Goal: Task Accomplishment & Management: Use online tool/utility

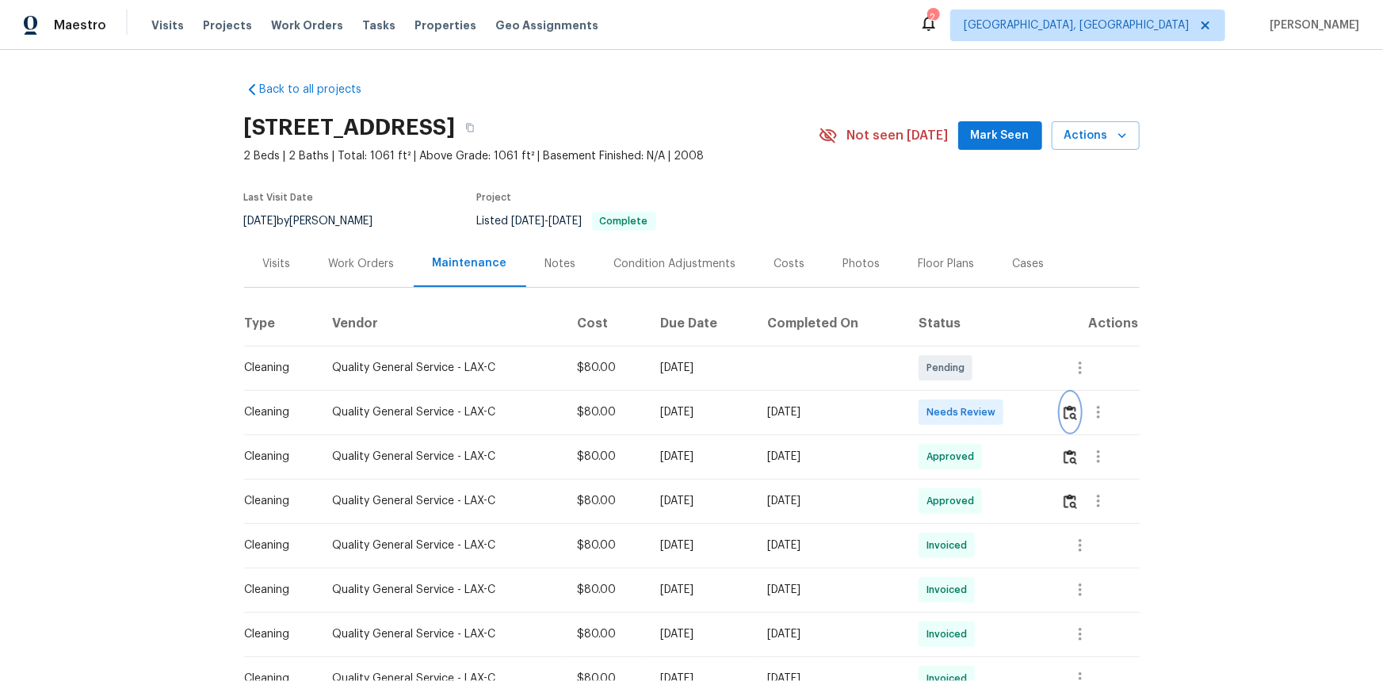
click at [983, 420] on img "button" at bounding box center [1069, 412] width 13 height 15
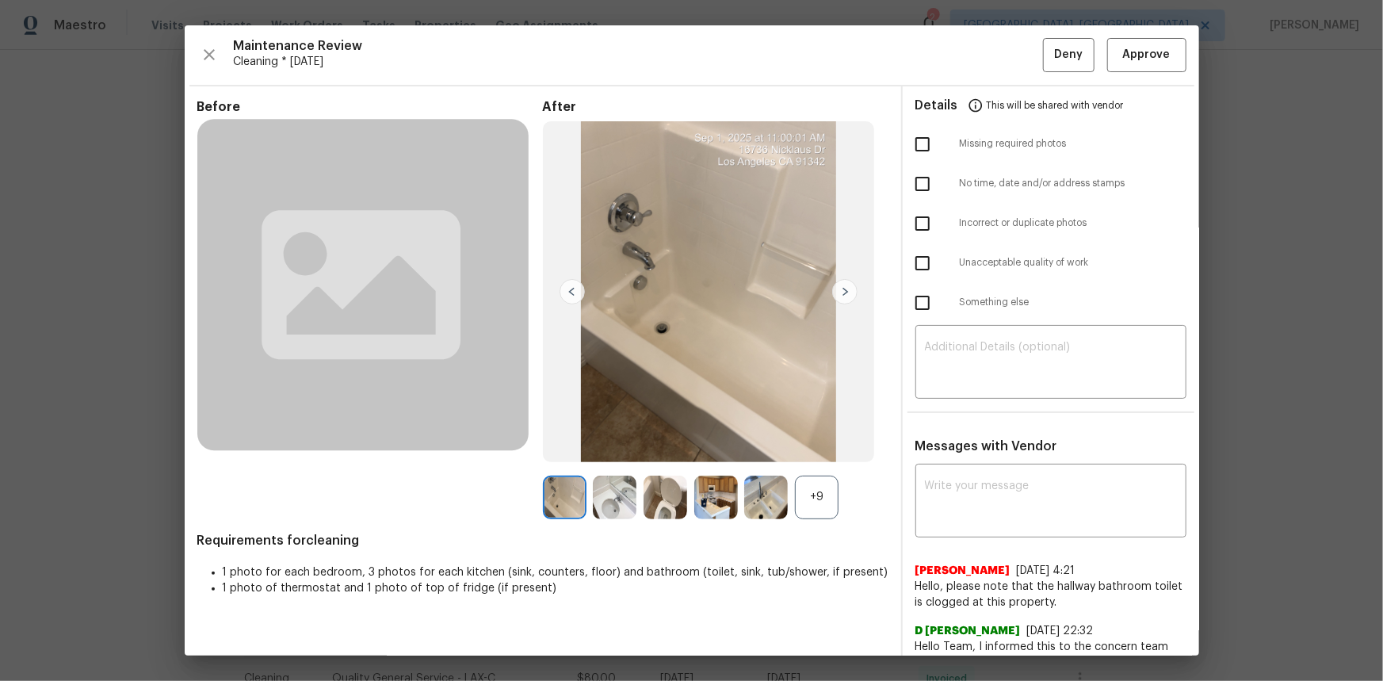
click at [810, 455] on div "+9" at bounding box center [817, 497] width 44 height 44
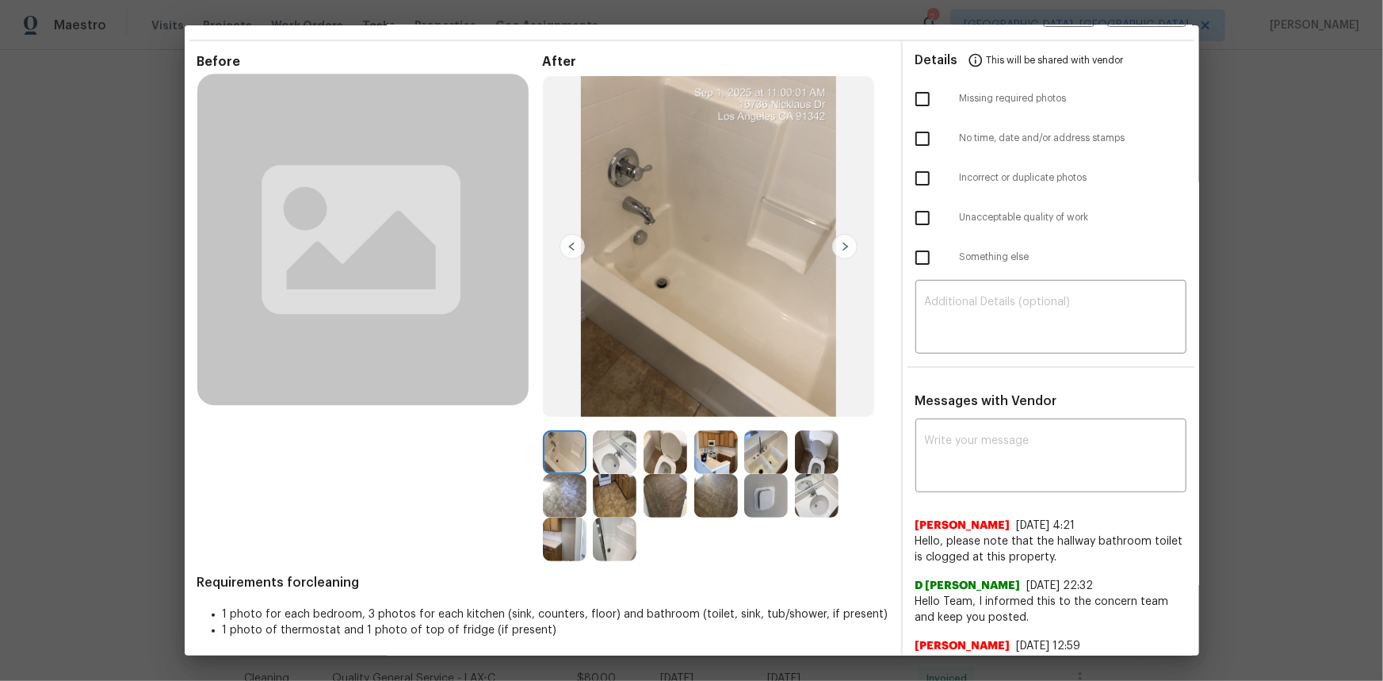
scroll to position [133, 0]
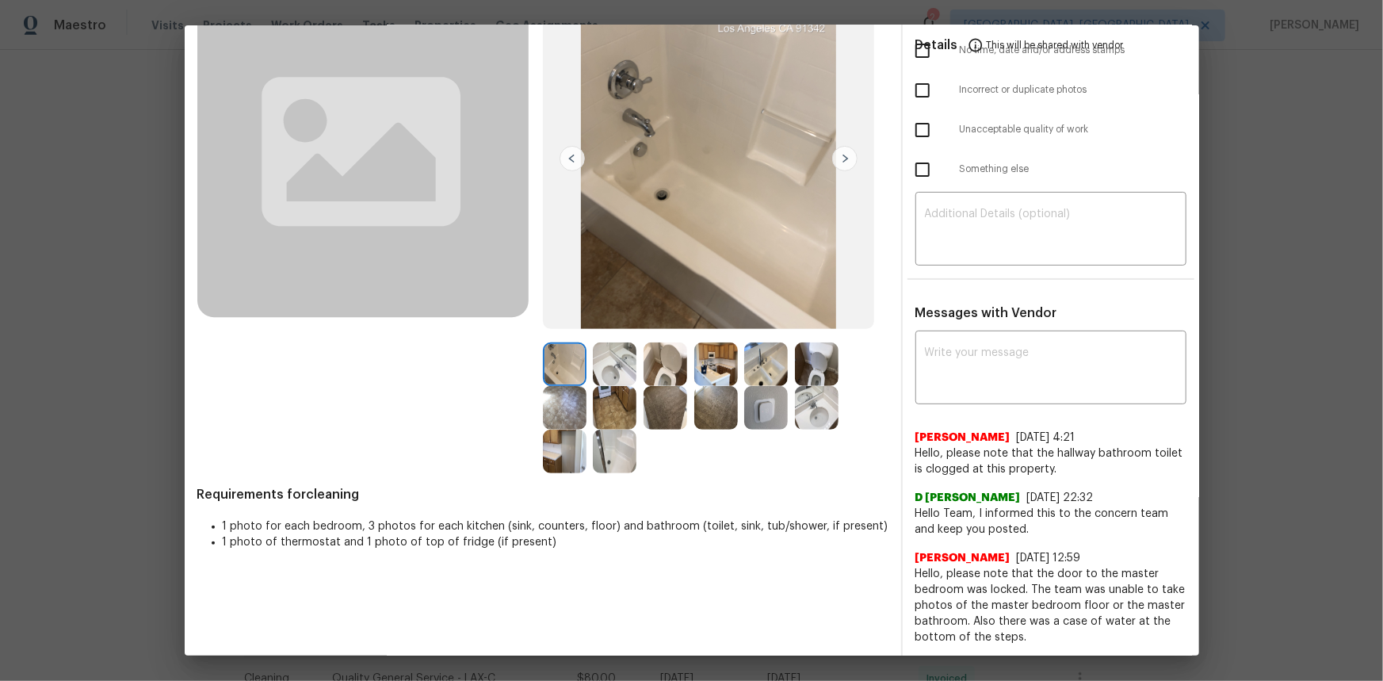
click at [766, 414] on img at bounding box center [766, 408] width 44 height 44
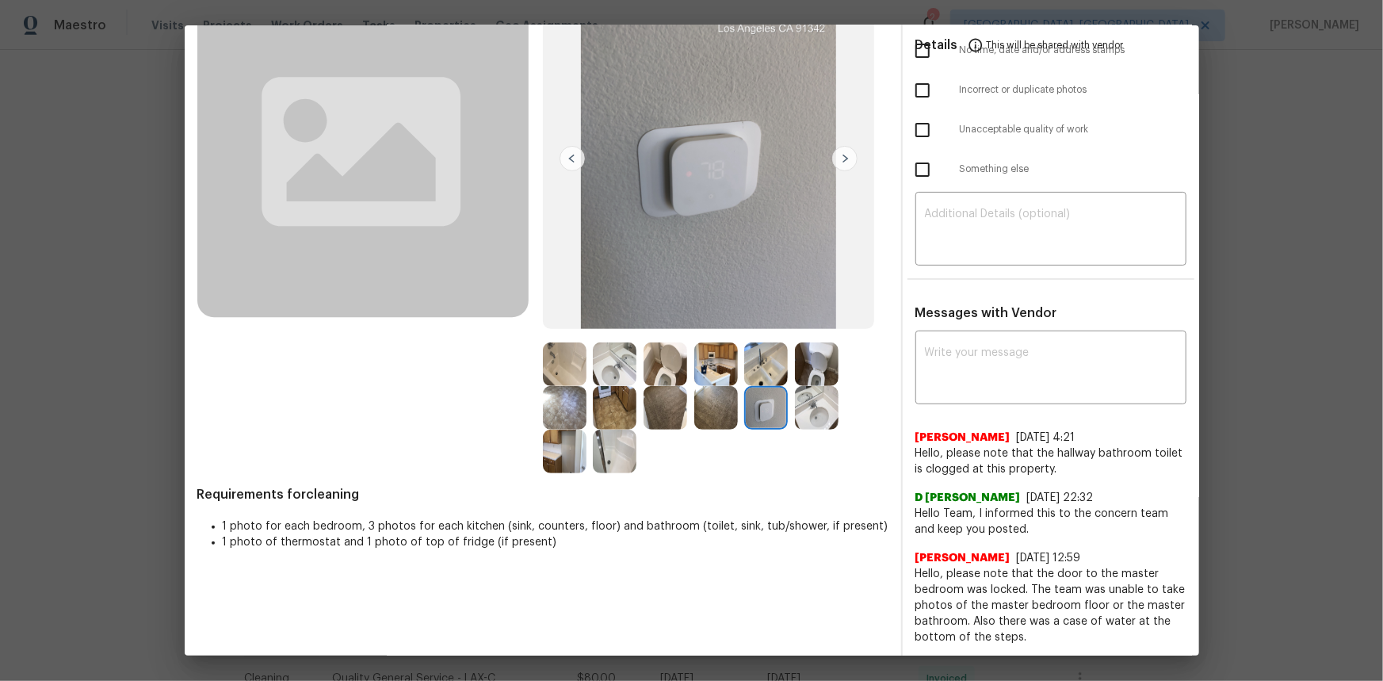
click at [766, 414] on img at bounding box center [766, 408] width 44 height 44
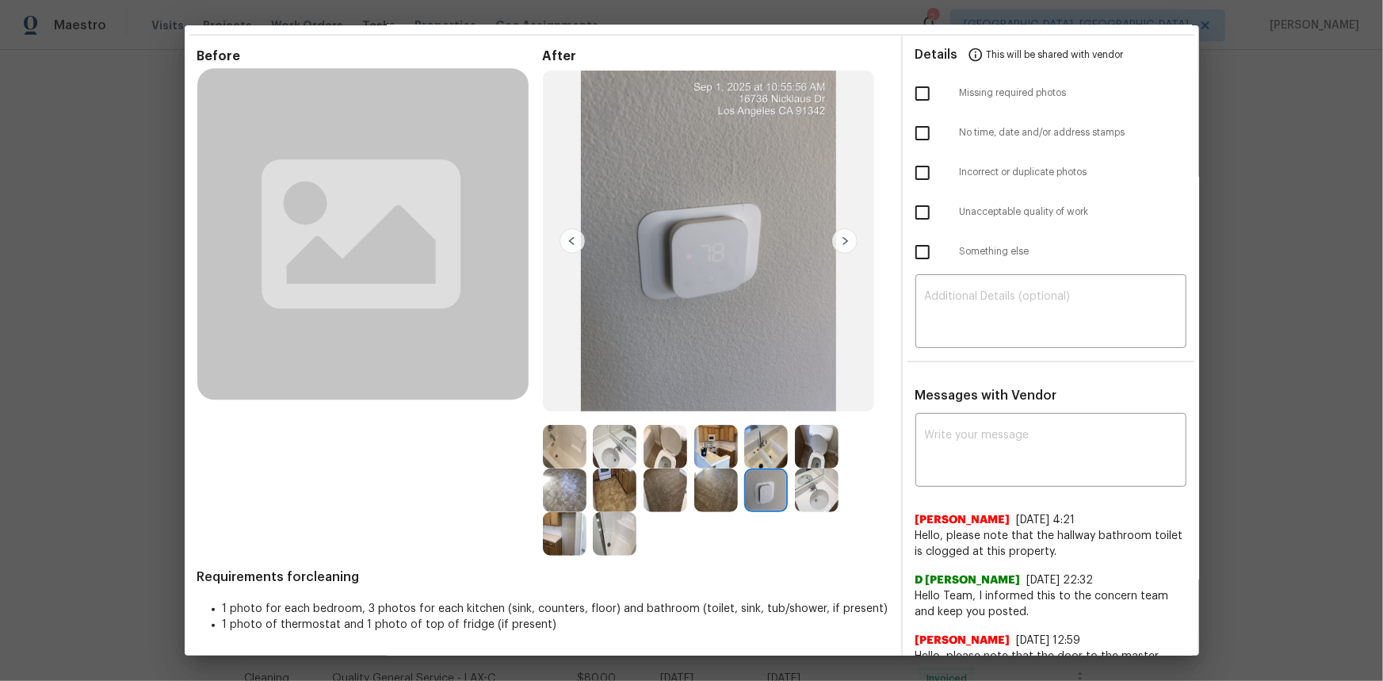
scroll to position [0, 0]
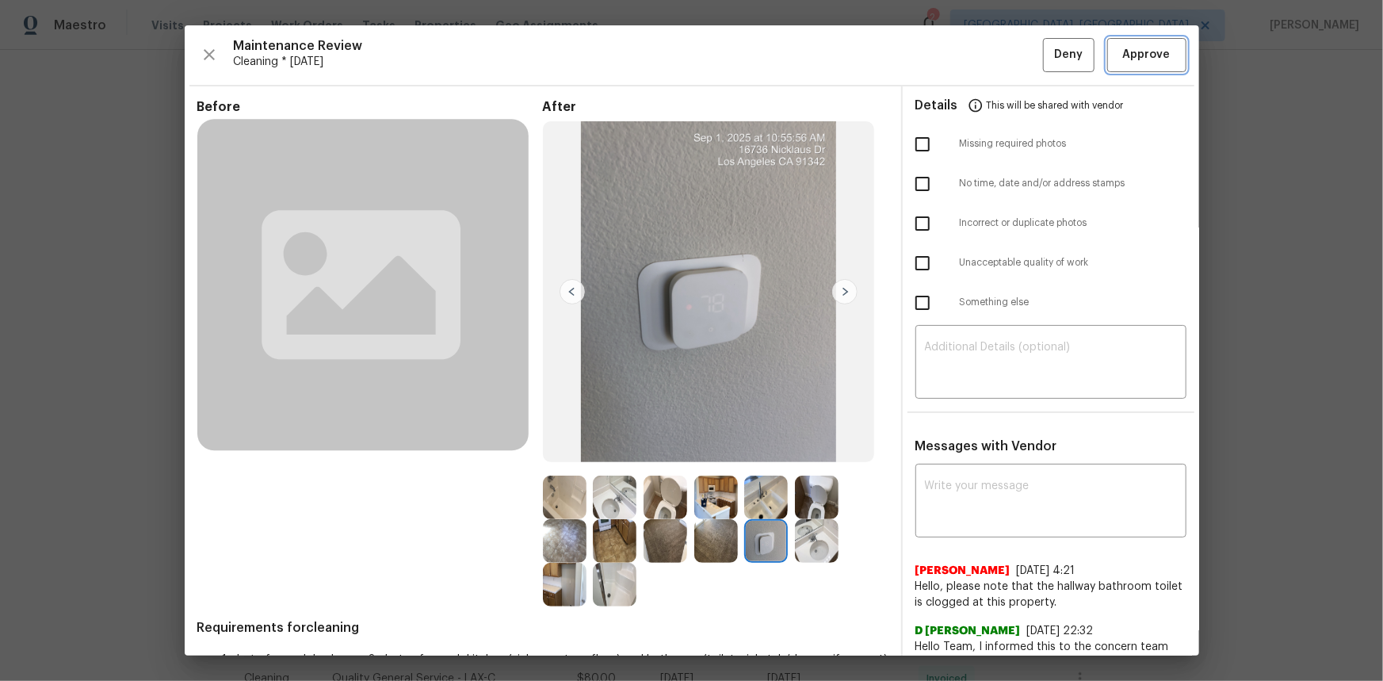
click at [983, 49] on span "Approve" at bounding box center [1147, 55] width 48 height 20
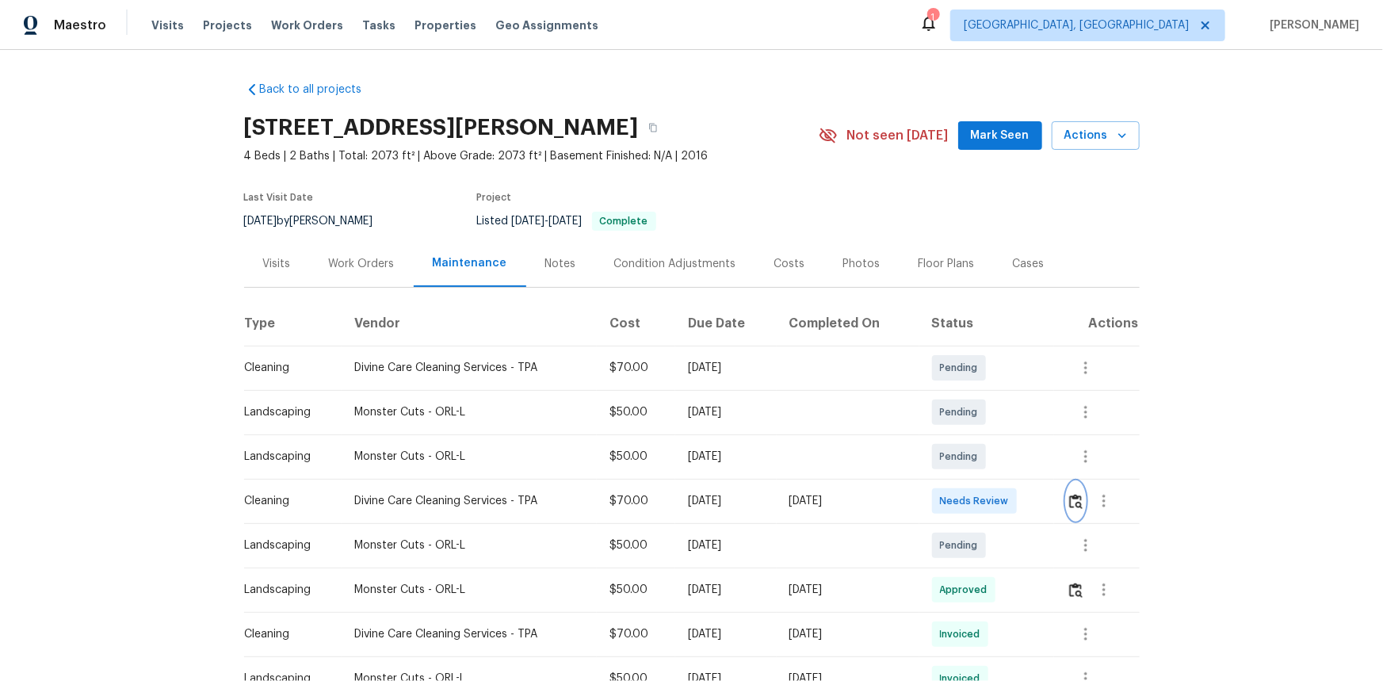
click at [983, 455] on img "button" at bounding box center [1075, 501] width 13 height 15
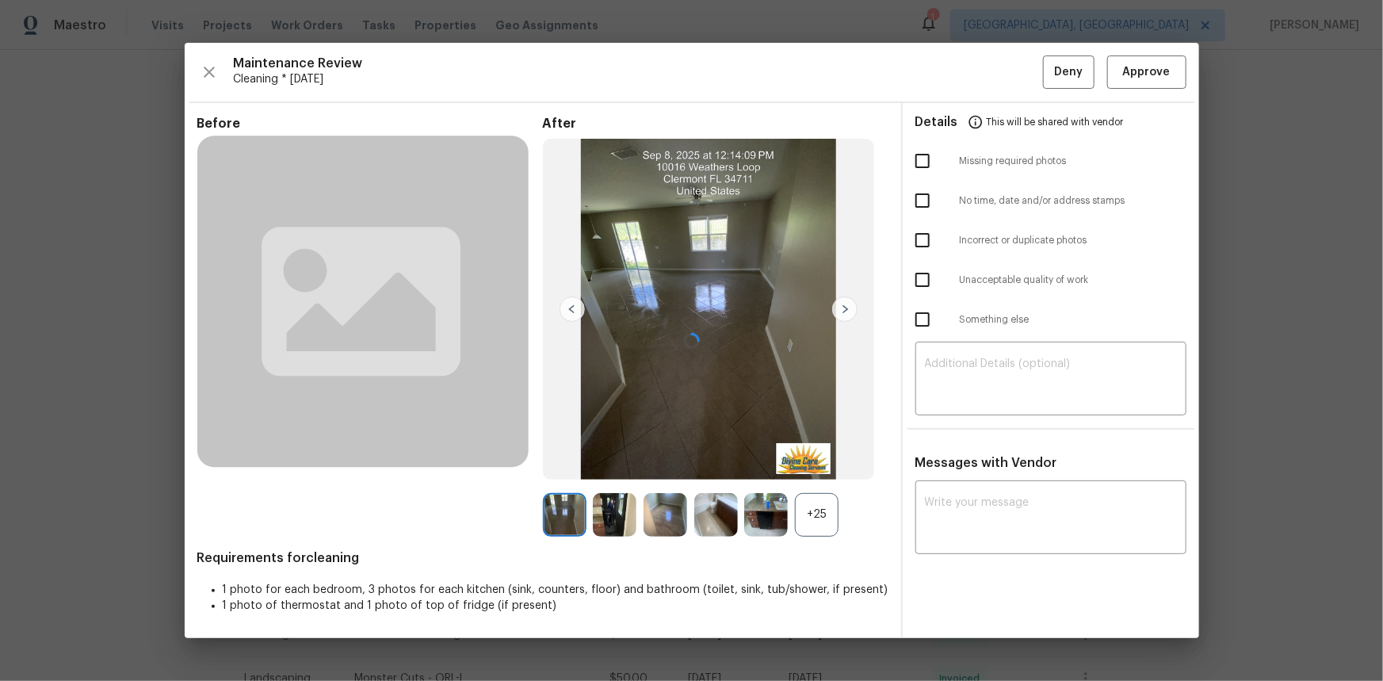
click at [806, 455] on div at bounding box center [692, 340] width 1014 height 595
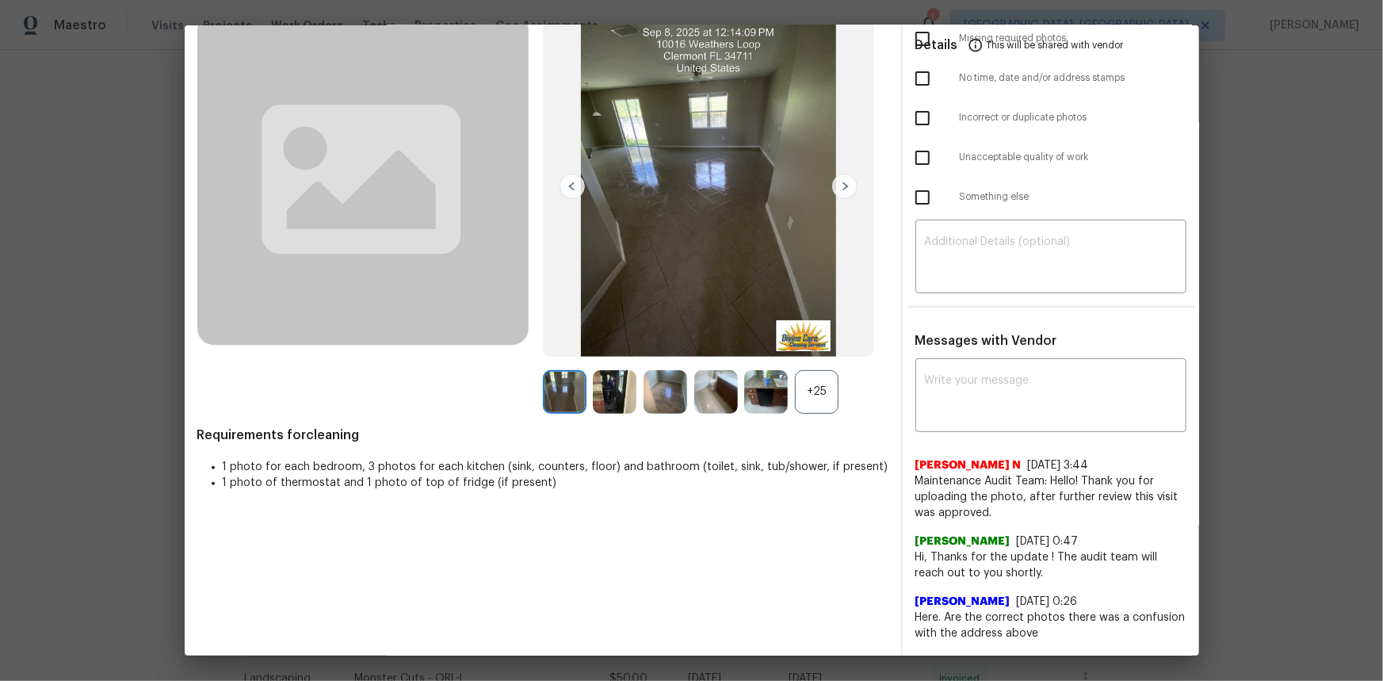
scroll to position [143, 0]
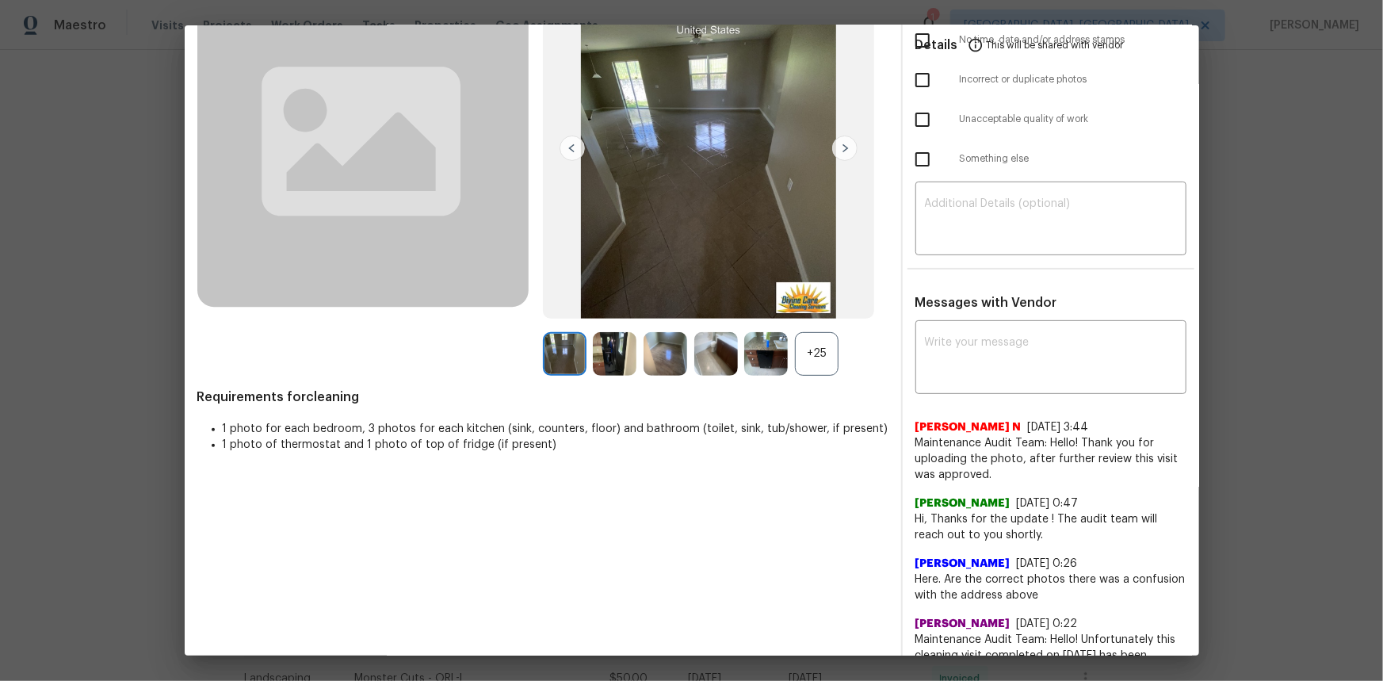
click at [814, 356] on div "+25" at bounding box center [817, 354] width 44 height 44
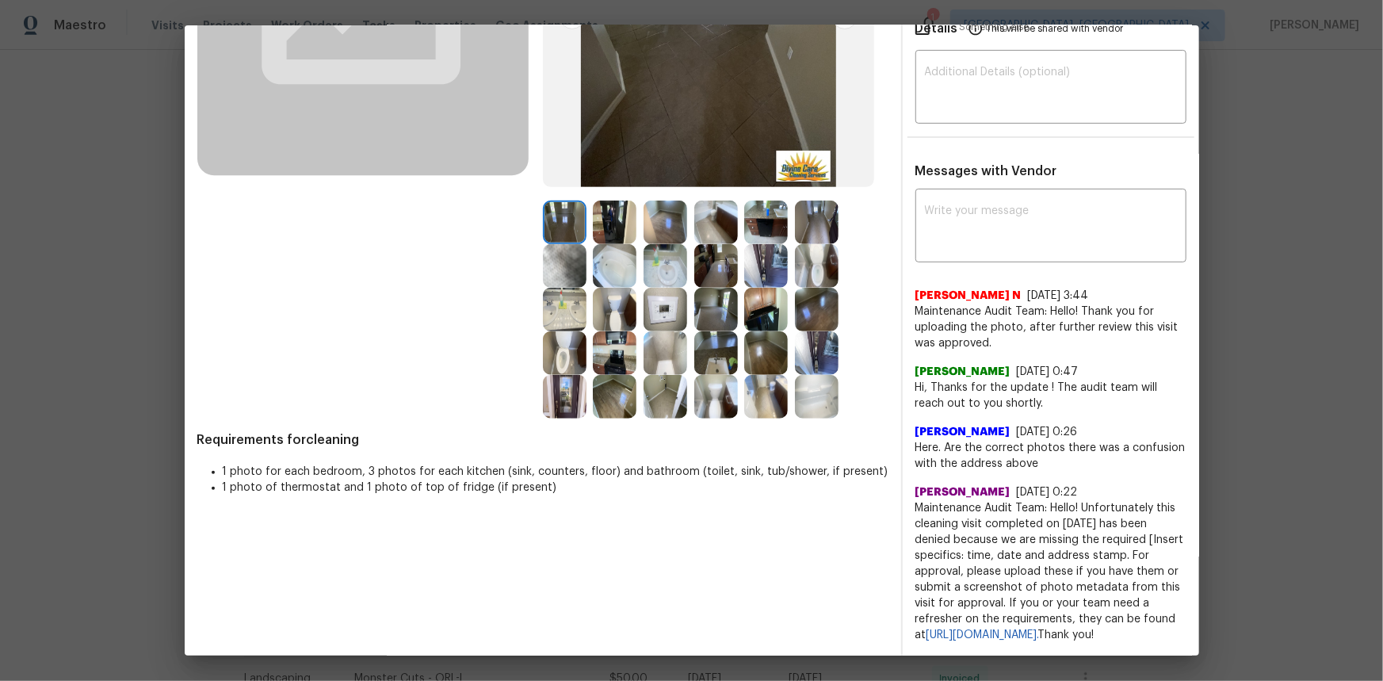
scroll to position [288, 0]
click at [656, 292] on img at bounding box center [665, 310] width 44 height 44
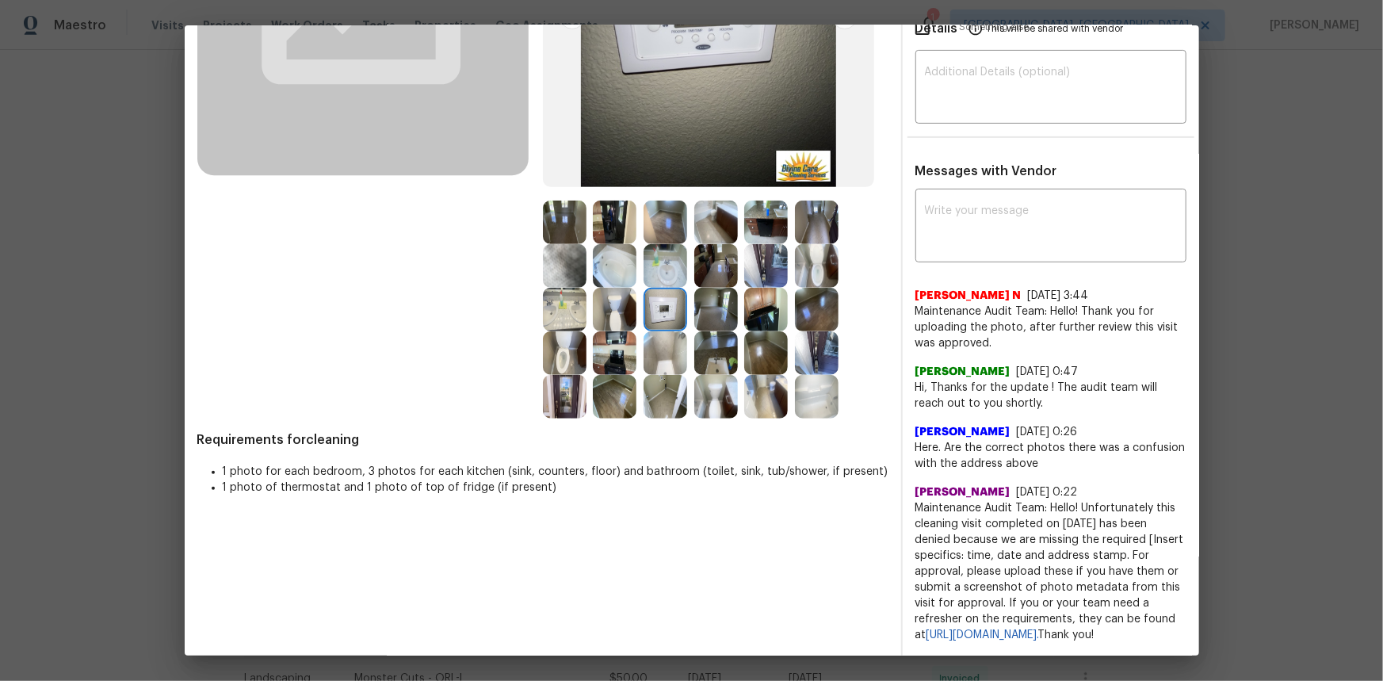
click at [656, 292] on img at bounding box center [665, 310] width 44 height 44
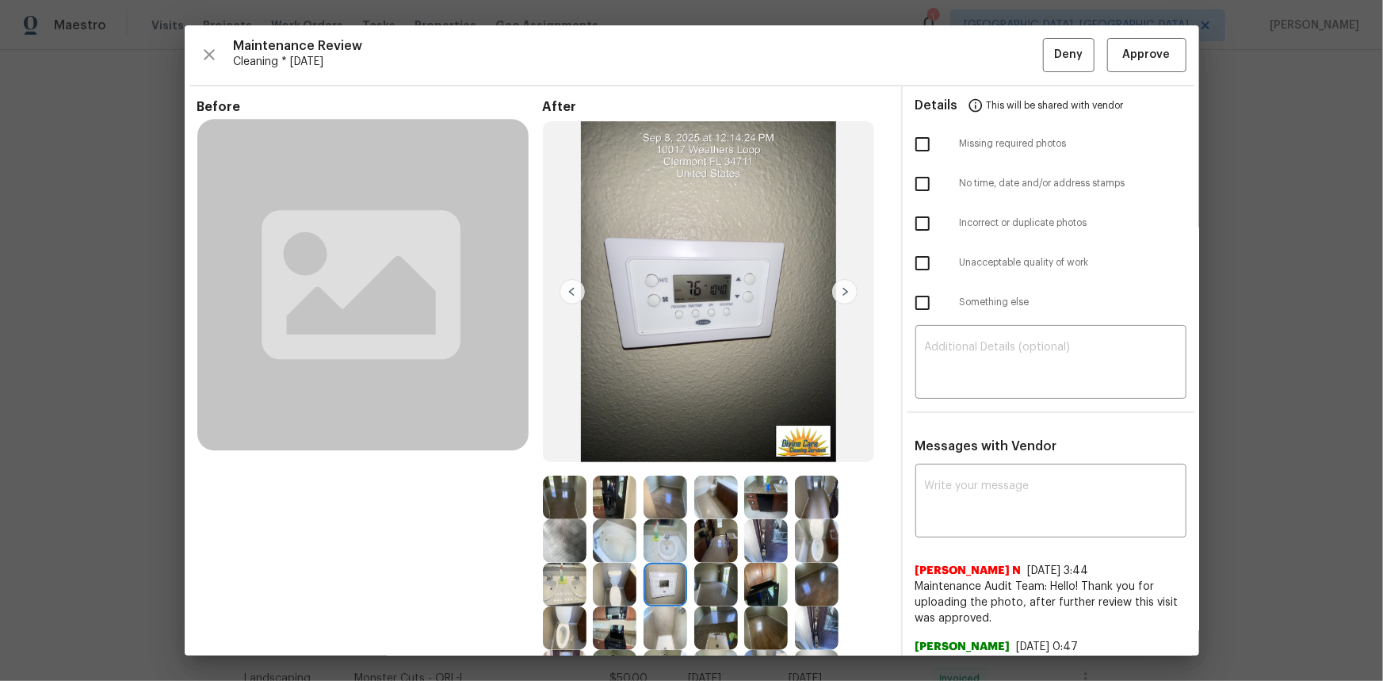
scroll to position [0, 0]
click at [983, 58] on span "Approve" at bounding box center [1147, 55] width 48 height 20
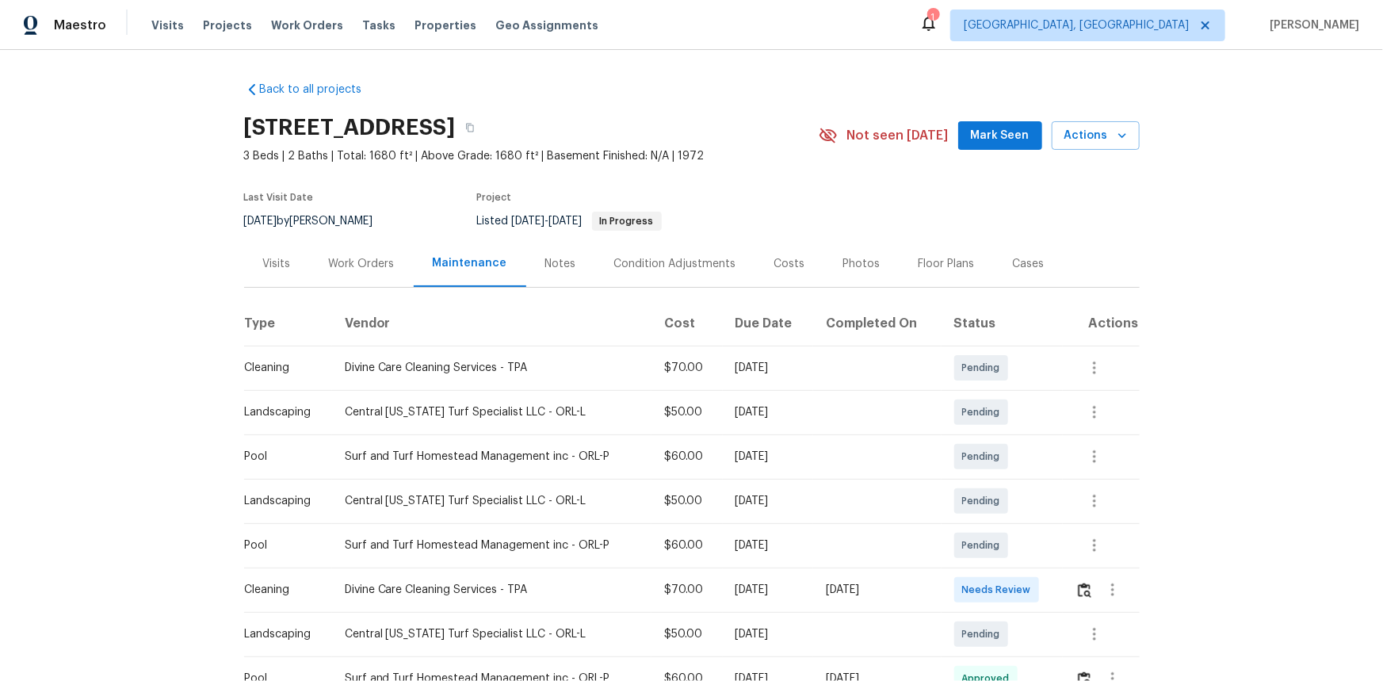
drag, startPoint x: 426, startPoint y: 258, endPoint x: 674, endPoint y: 315, distance: 254.5
drag, startPoint x: 674, startPoint y: 315, endPoint x: 915, endPoint y: 255, distance: 248.3
click at [918, 257] on div "Floor Plans" at bounding box center [946, 264] width 56 height 16
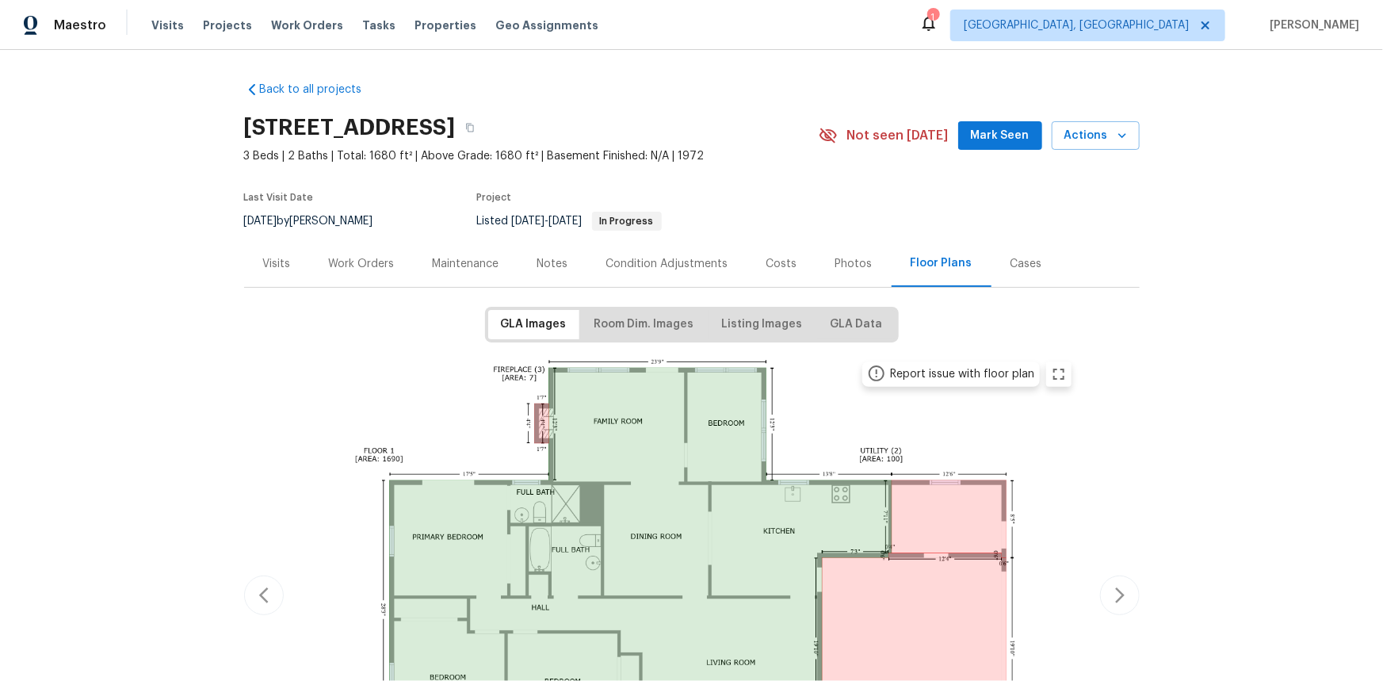
click at [268, 261] on div "Visits" at bounding box center [277, 264] width 28 height 16
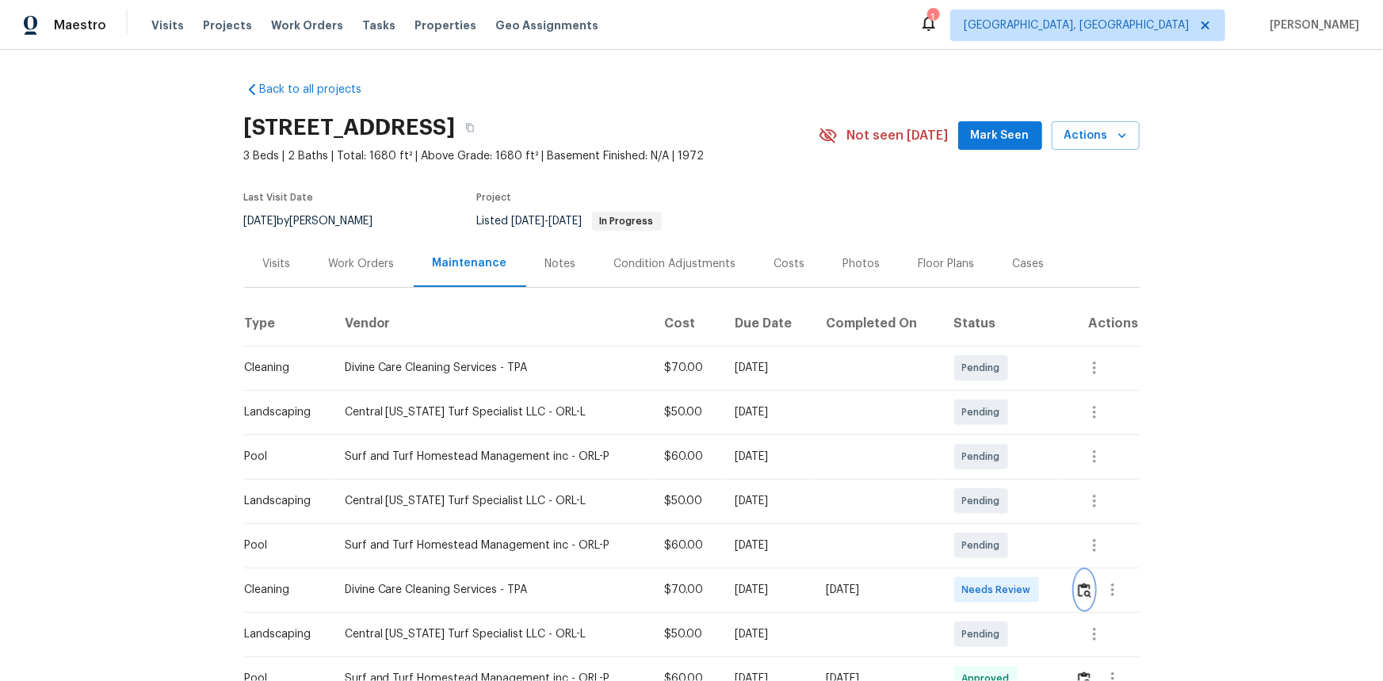
click at [983, 455] on img "button" at bounding box center [1083, 589] width 13 height 15
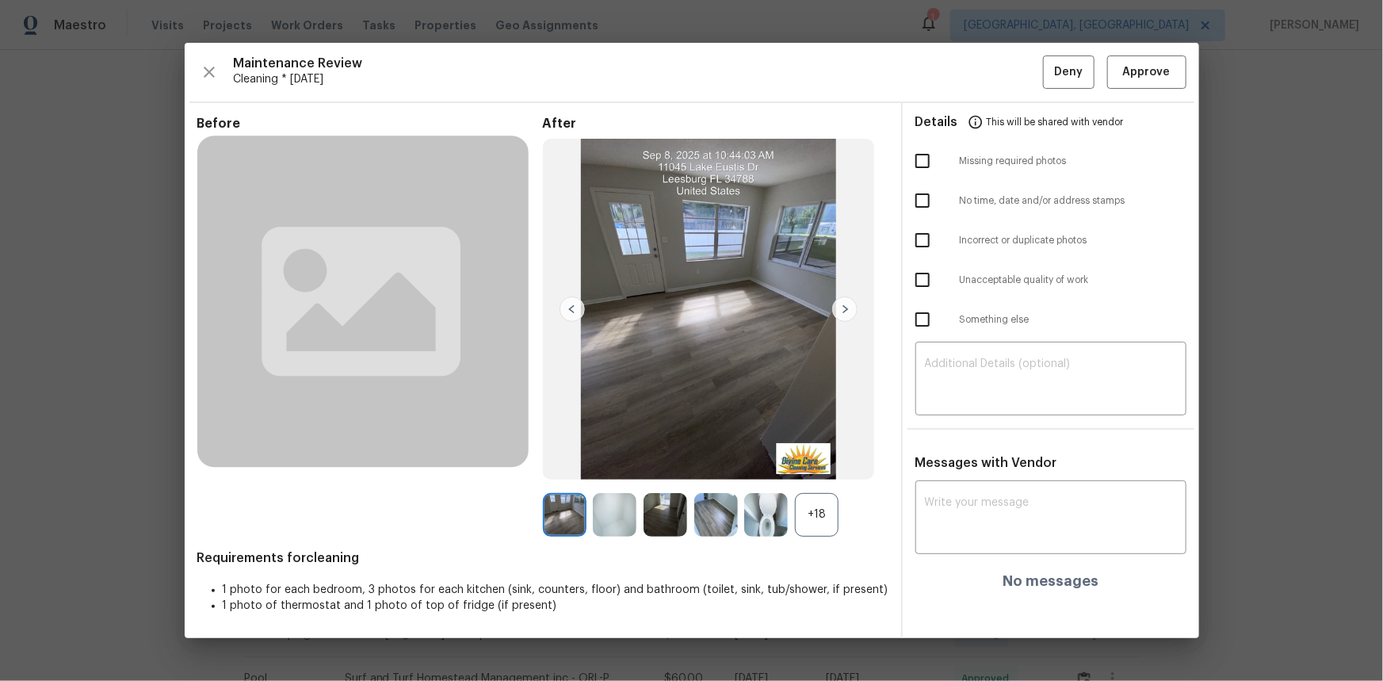
click at [816, 455] on div "+18" at bounding box center [817, 515] width 44 height 44
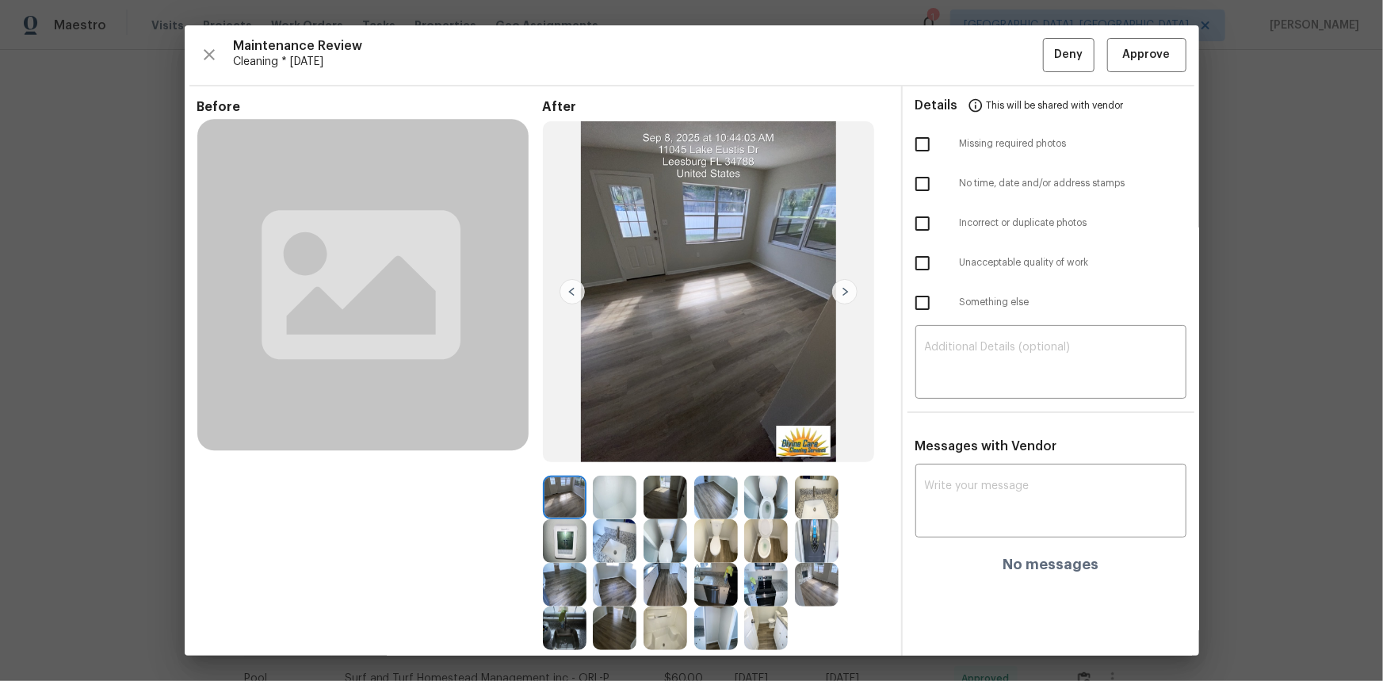
click at [556, 455] on img at bounding box center [565, 541] width 44 height 44
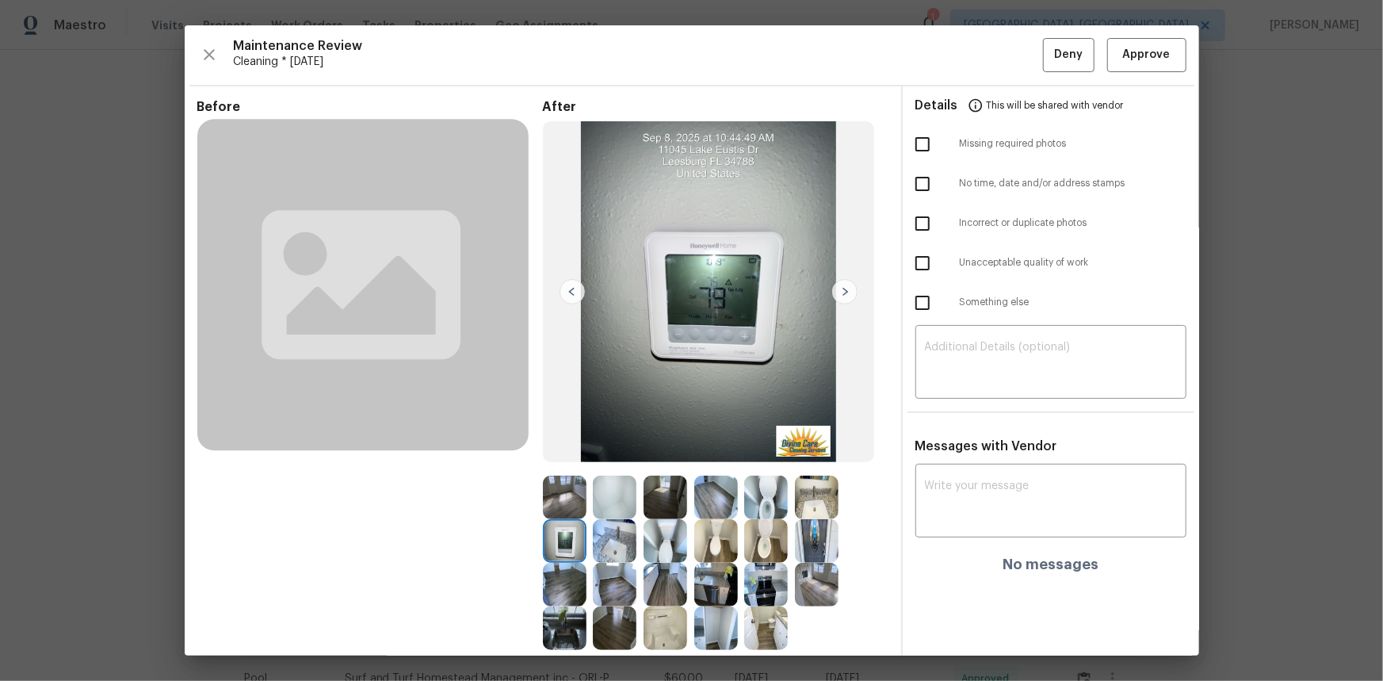
click at [556, 455] on img at bounding box center [565, 541] width 44 height 44
click at [983, 67] on button "Approve" at bounding box center [1146, 55] width 79 height 34
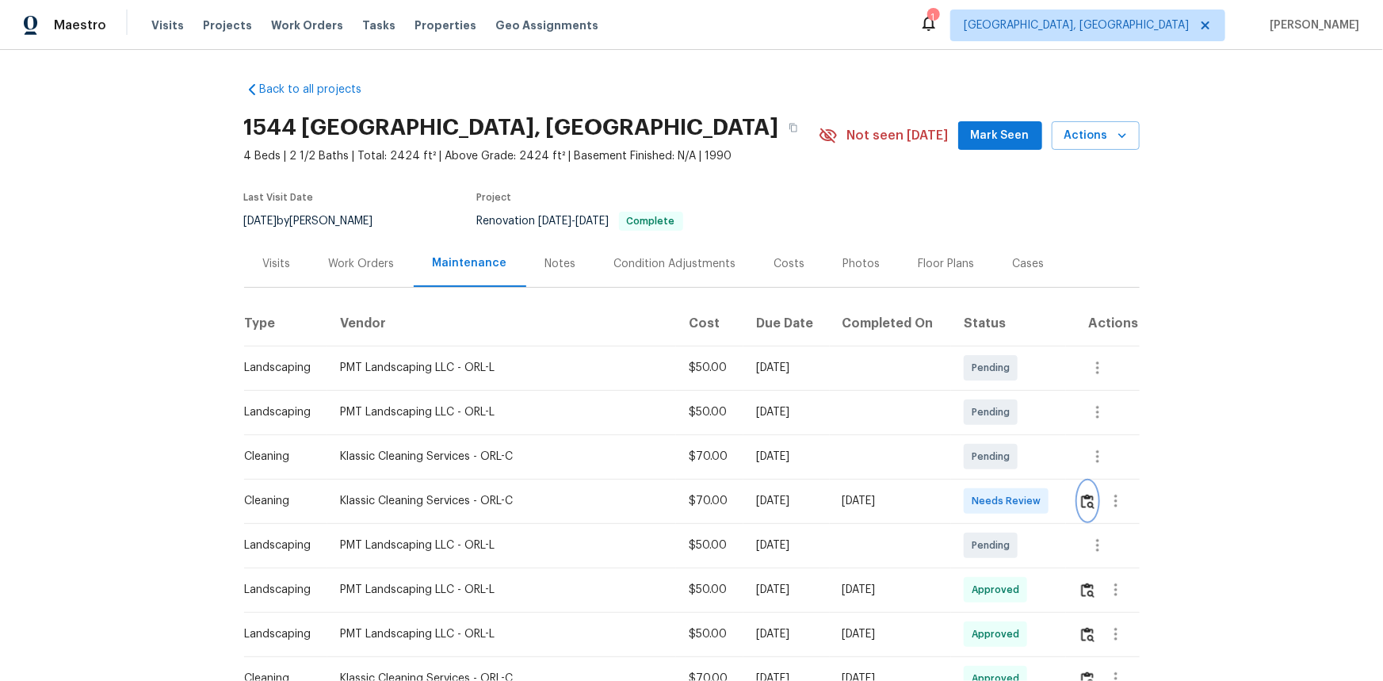
click at [983, 455] on img "button" at bounding box center [1087, 501] width 13 height 15
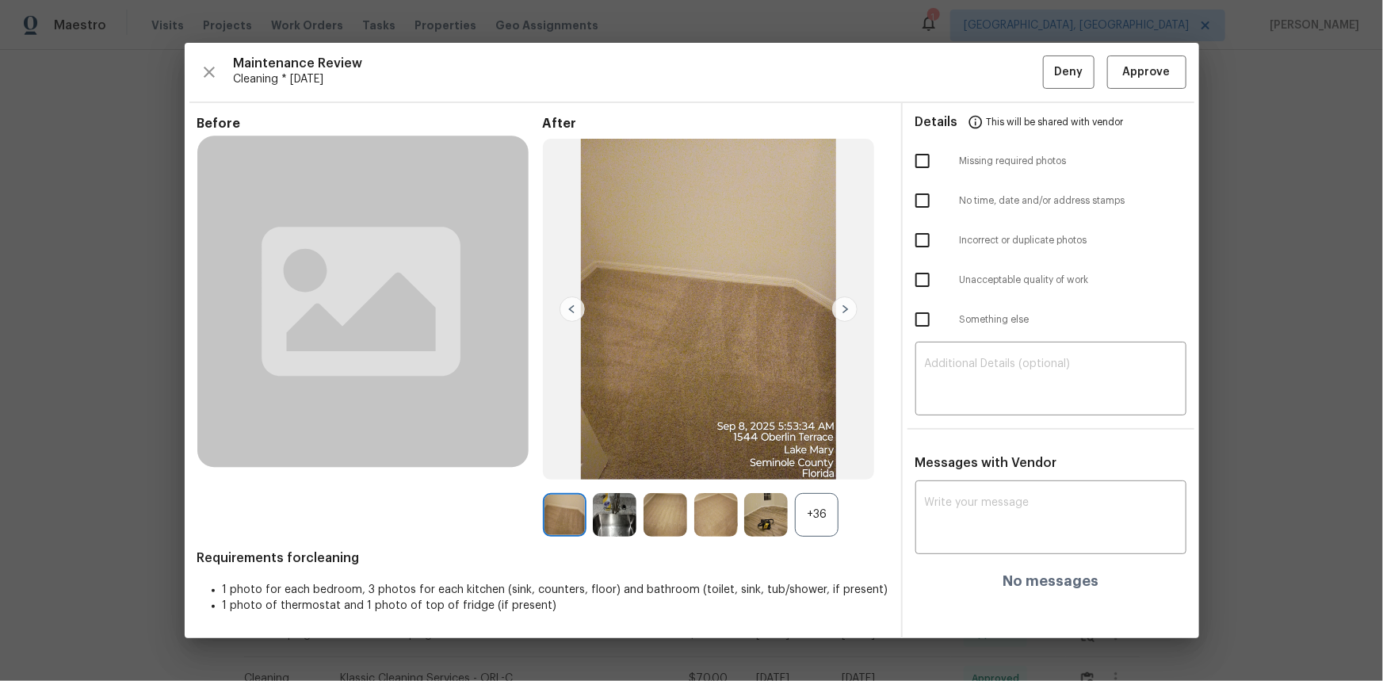
click at [819, 455] on div "+36" at bounding box center [817, 515] width 44 height 44
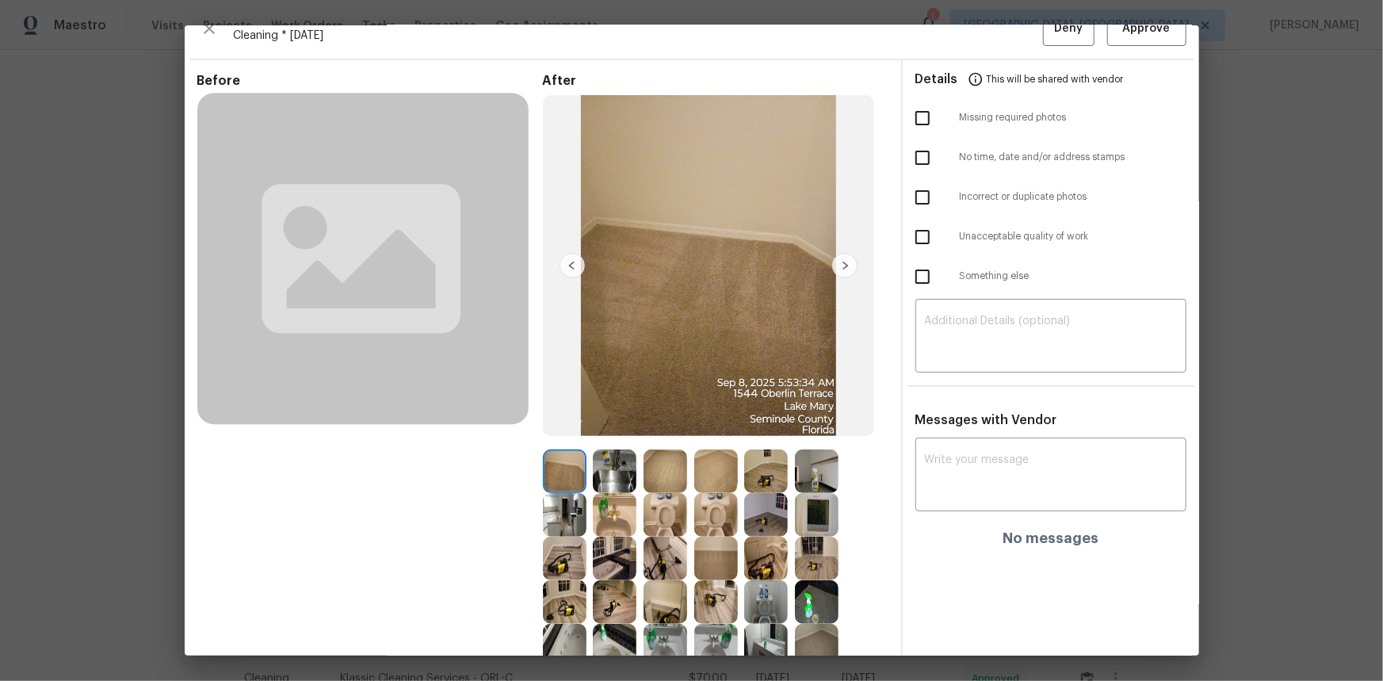
scroll to position [10, 0]
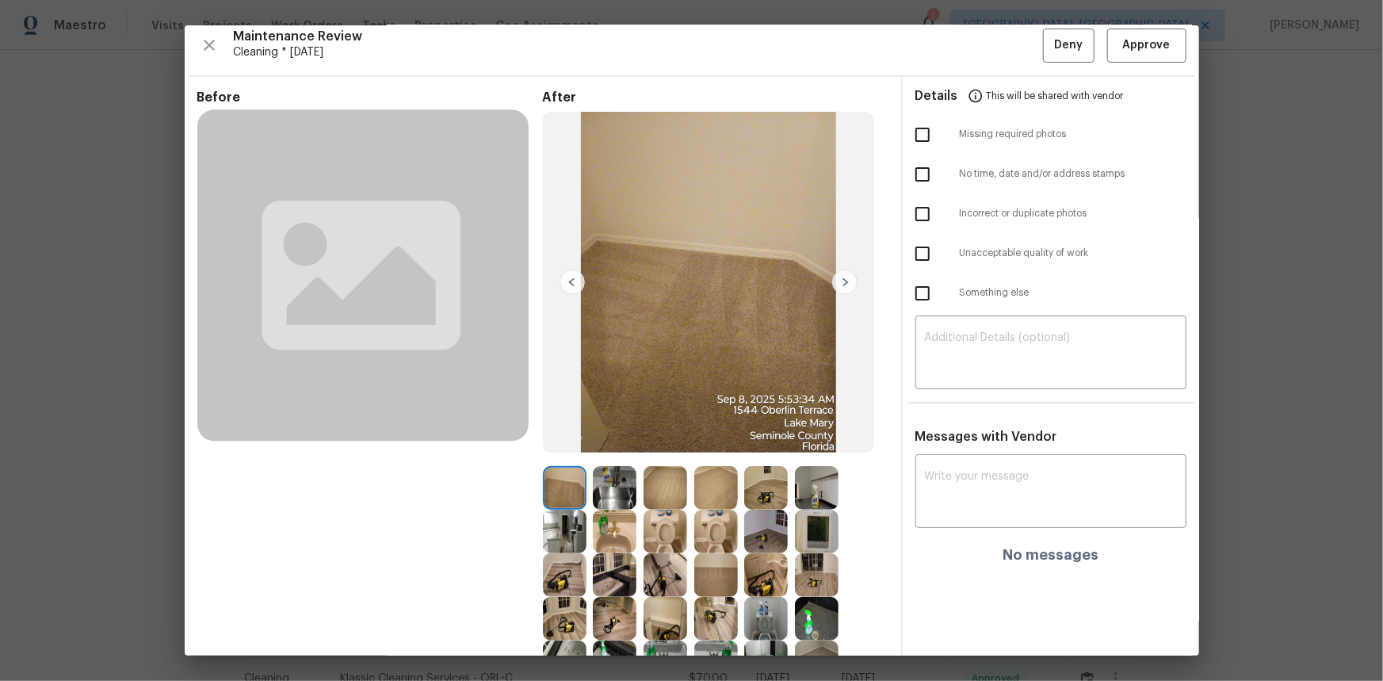
click at [818, 455] on img at bounding box center [817, 531] width 44 height 44
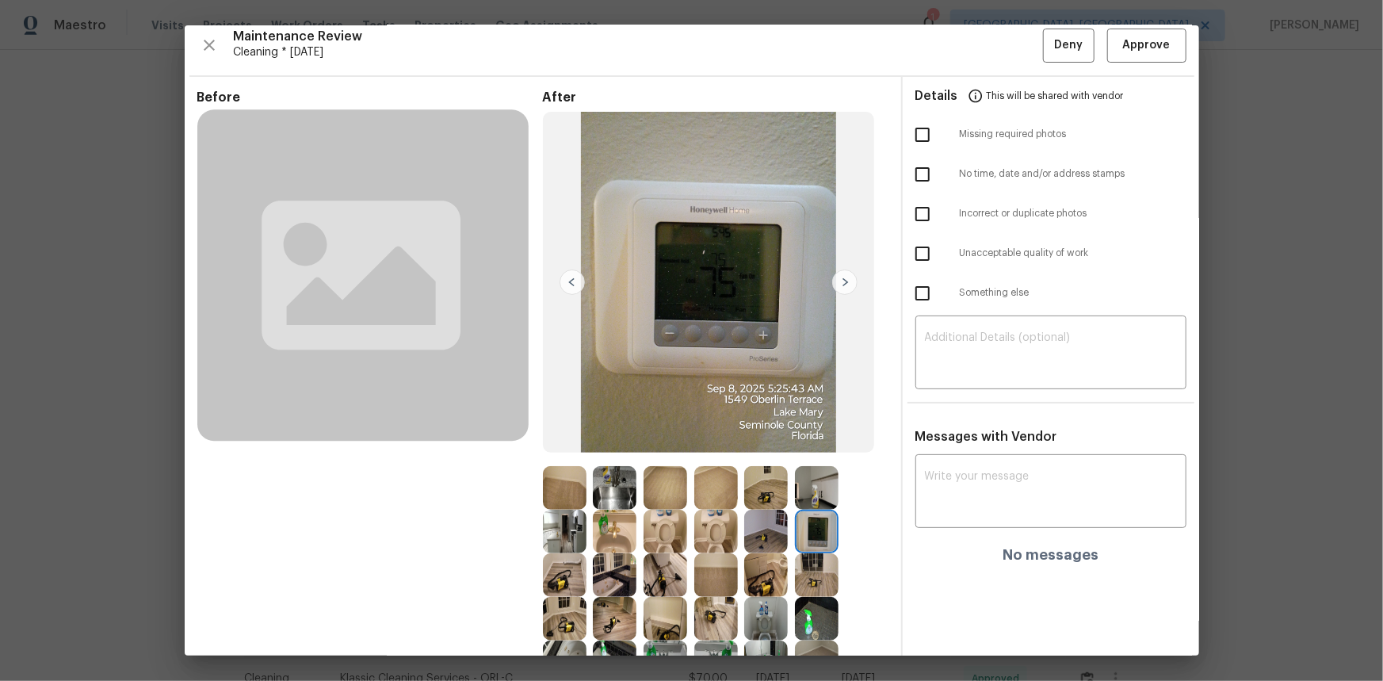
click at [818, 455] on img at bounding box center [817, 531] width 44 height 44
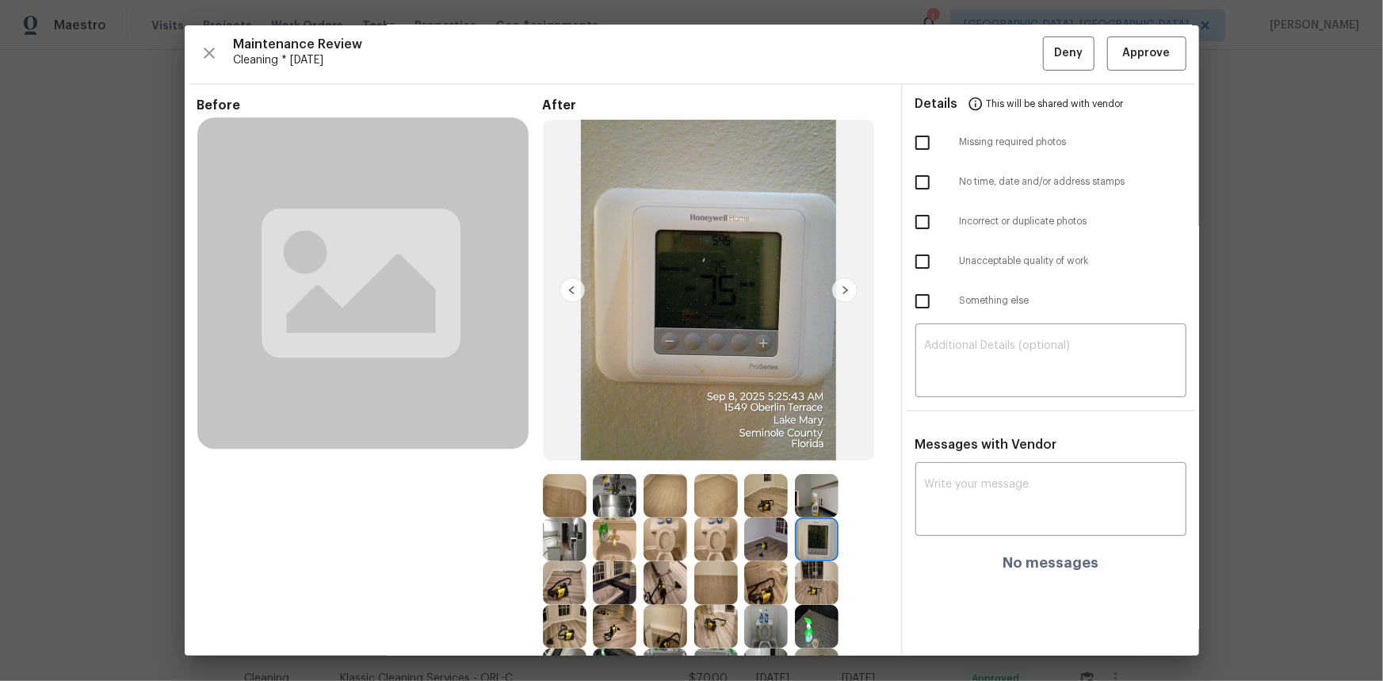
scroll to position [0, 0]
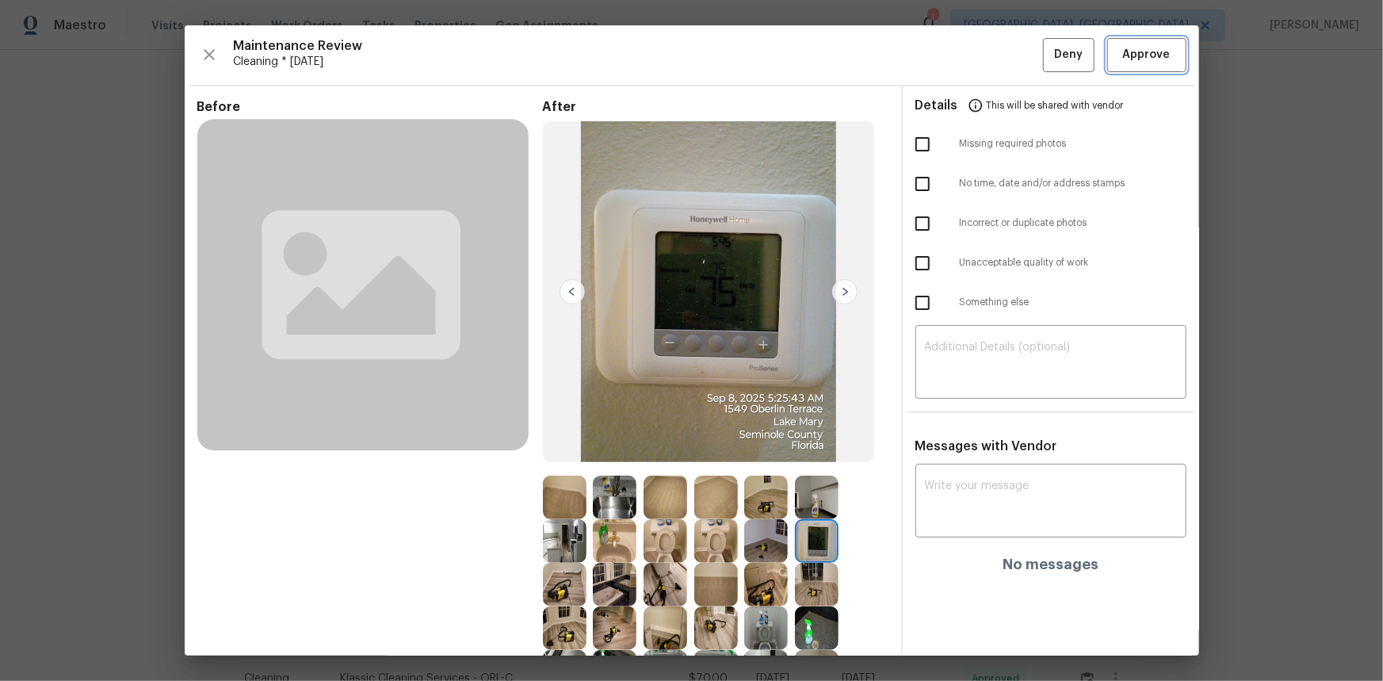
click at [983, 43] on button "Approve" at bounding box center [1146, 55] width 79 height 34
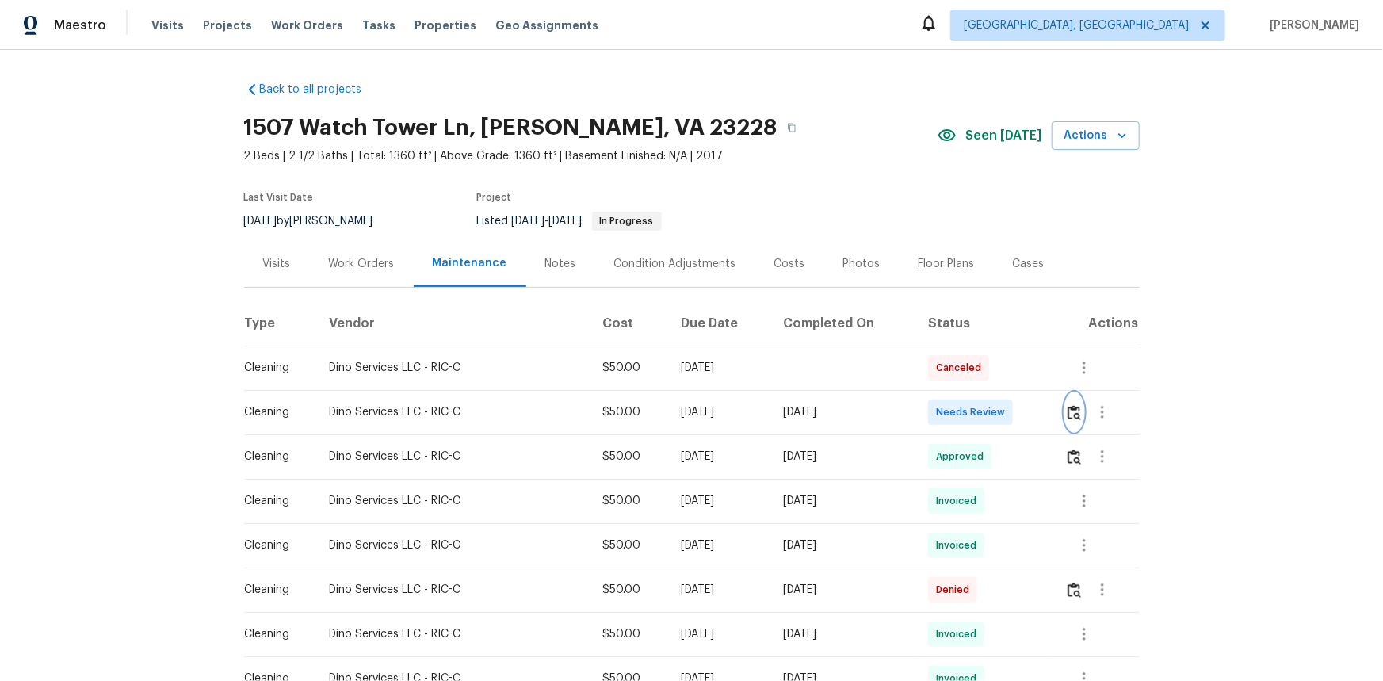
click at [983, 414] on img "button" at bounding box center [1073, 412] width 13 height 15
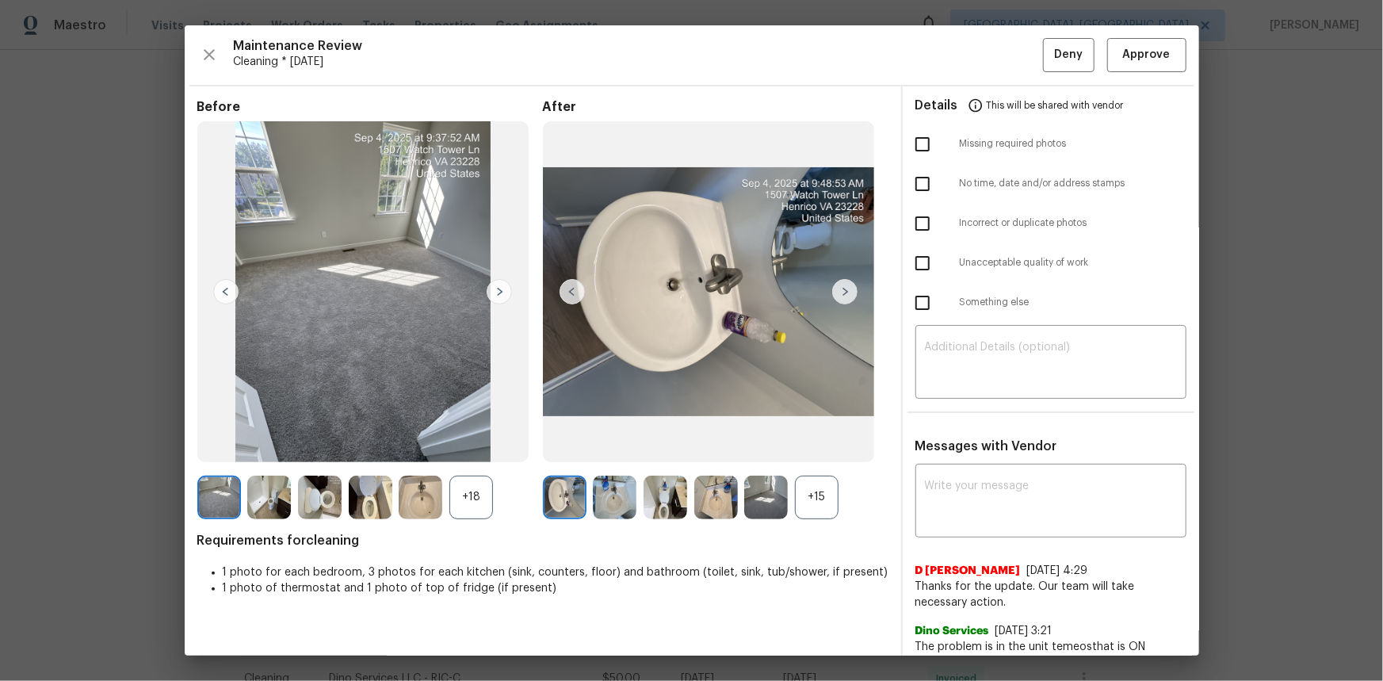
click at [819, 455] on div "+15" at bounding box center [817, 497] width 44 height 44
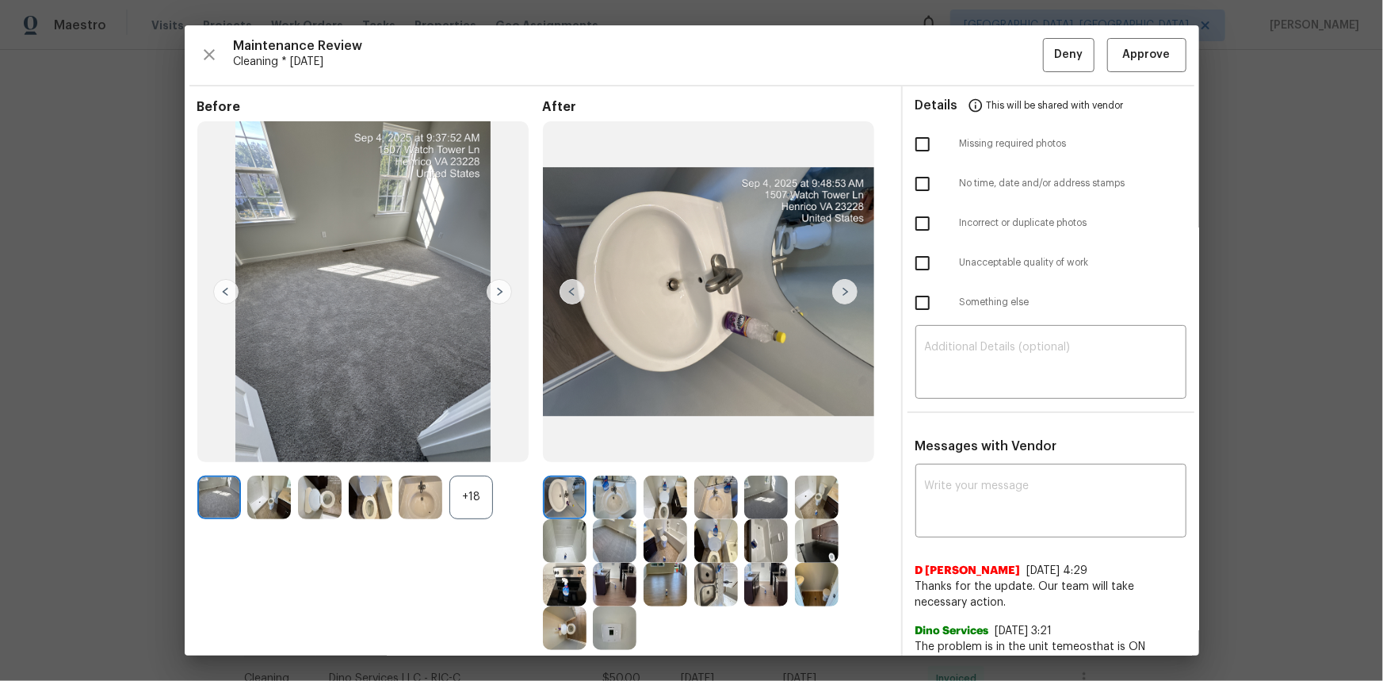
click at [612, 455] on img at bounding box center [615, 628] width 44 height 44
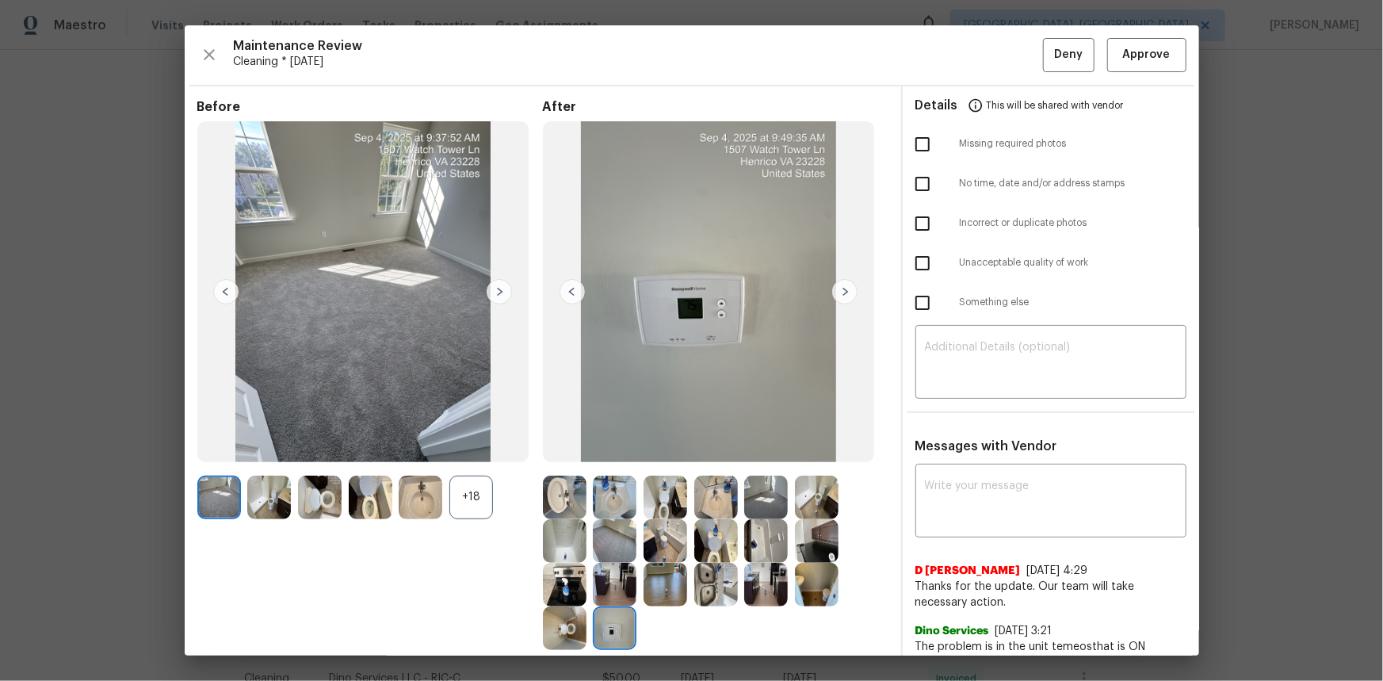
click at [612, 455] on img at bounding box center [615, 628] width 44 height 44
click at [611, 455] on img at bounding box center [615, 628] width 44 height 44
click at [983, 58] on span "Approve" at bounding box center [1147, 55] width 48 height 20
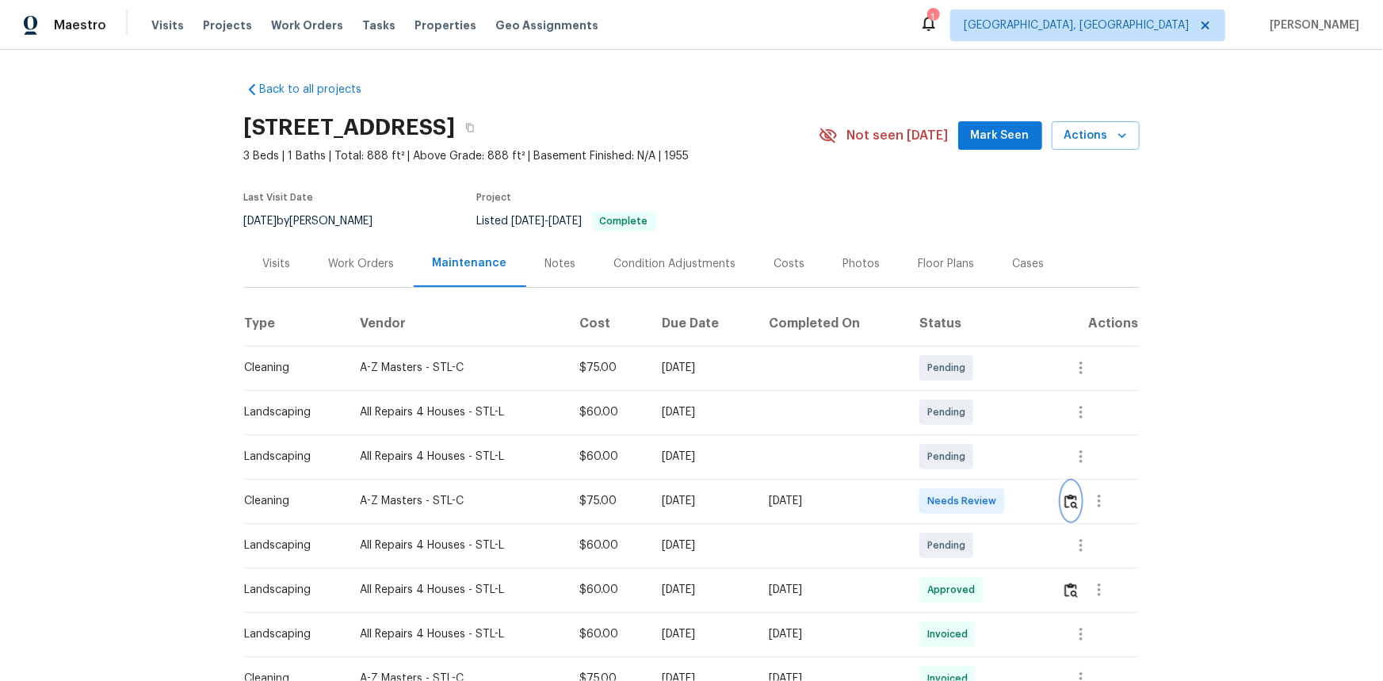
click at [983, 455] on img "button" at bounding box center [1070, 501] width 13 height 15
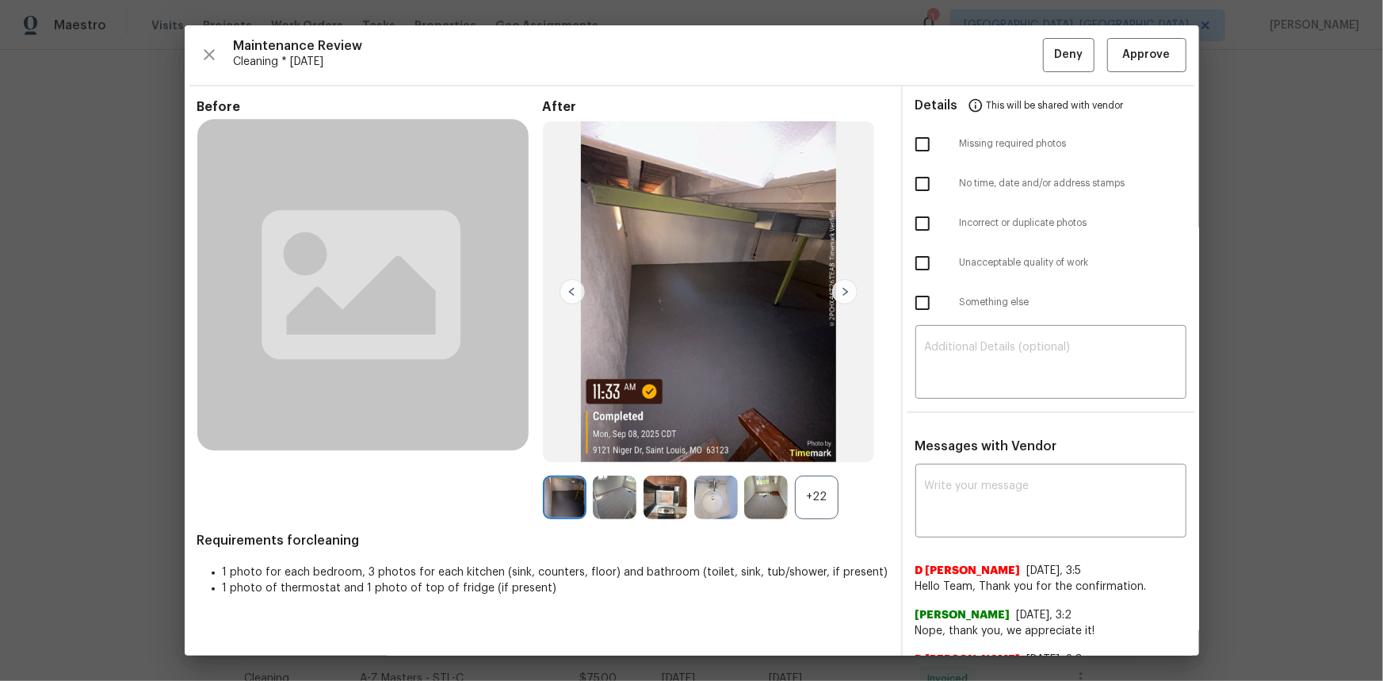
click at [821, 455] on div "+22" at bounding box center [817, 497] width 44 height 44
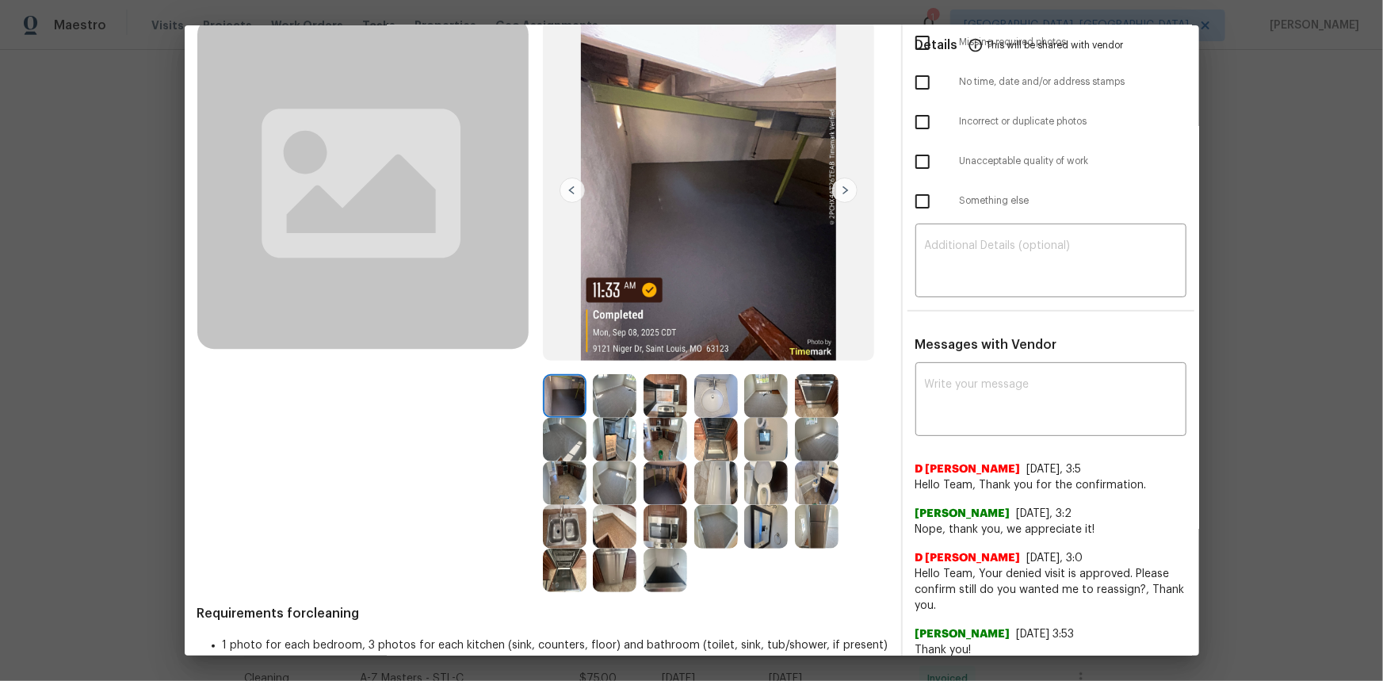
scroll to position [143, 0]
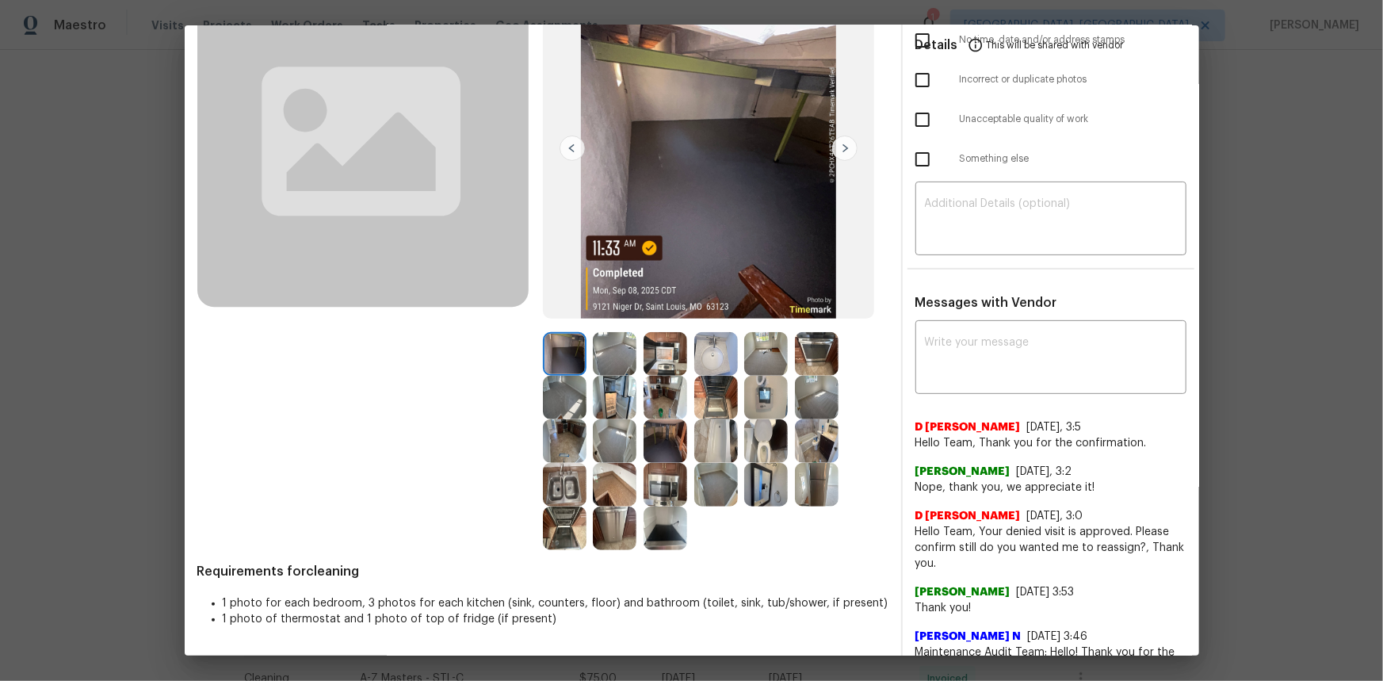
click at [753, 389] on img at bounding box center [766, 398] width 44 height 44
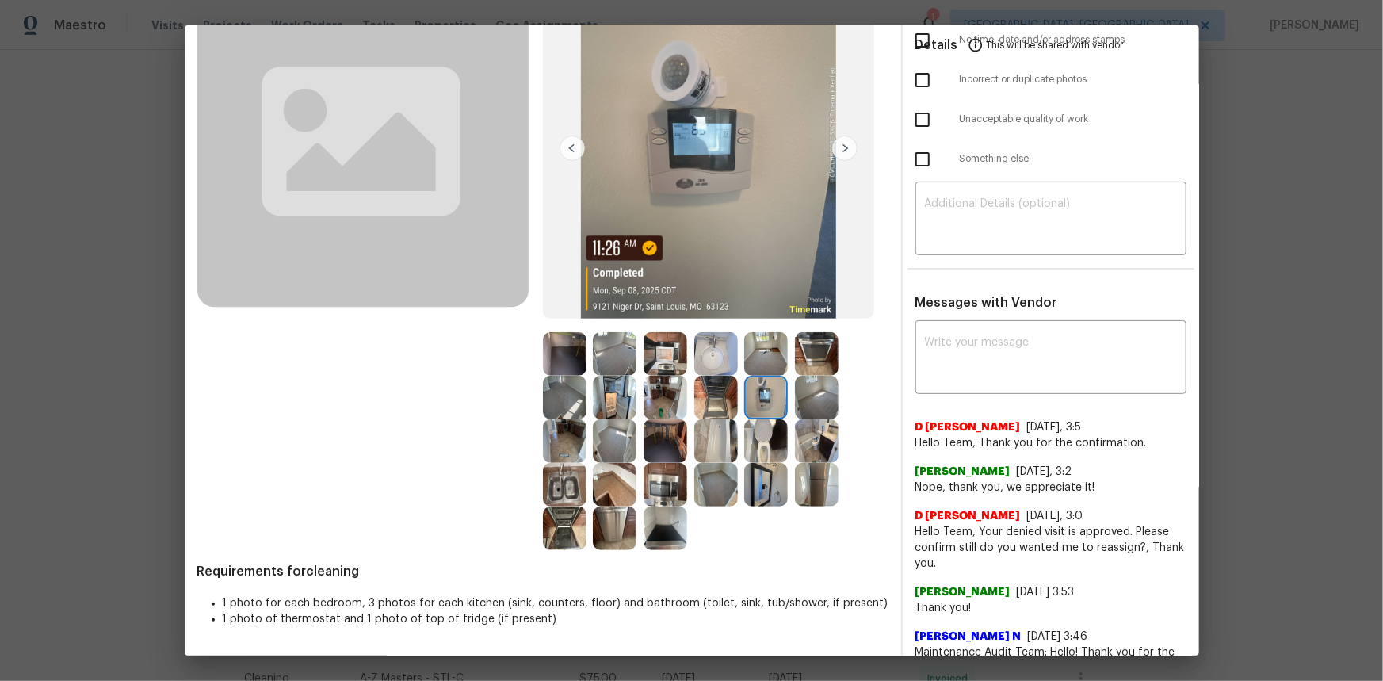
click at [753, 389] on img at bounding box center [766, 398] width 44 height 44
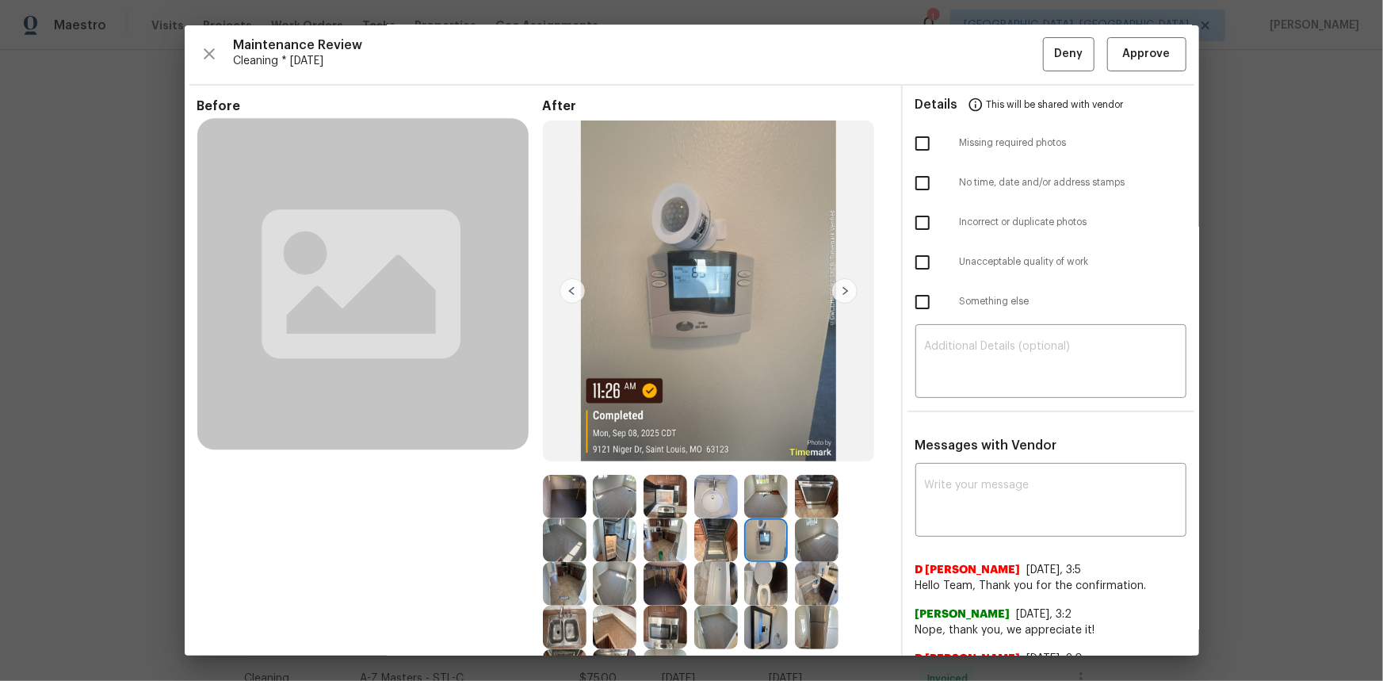
scroll to position [0, 0]
click at [983, 57] on span "Approve" at bounding box center [1147, 55] width 48 height 20
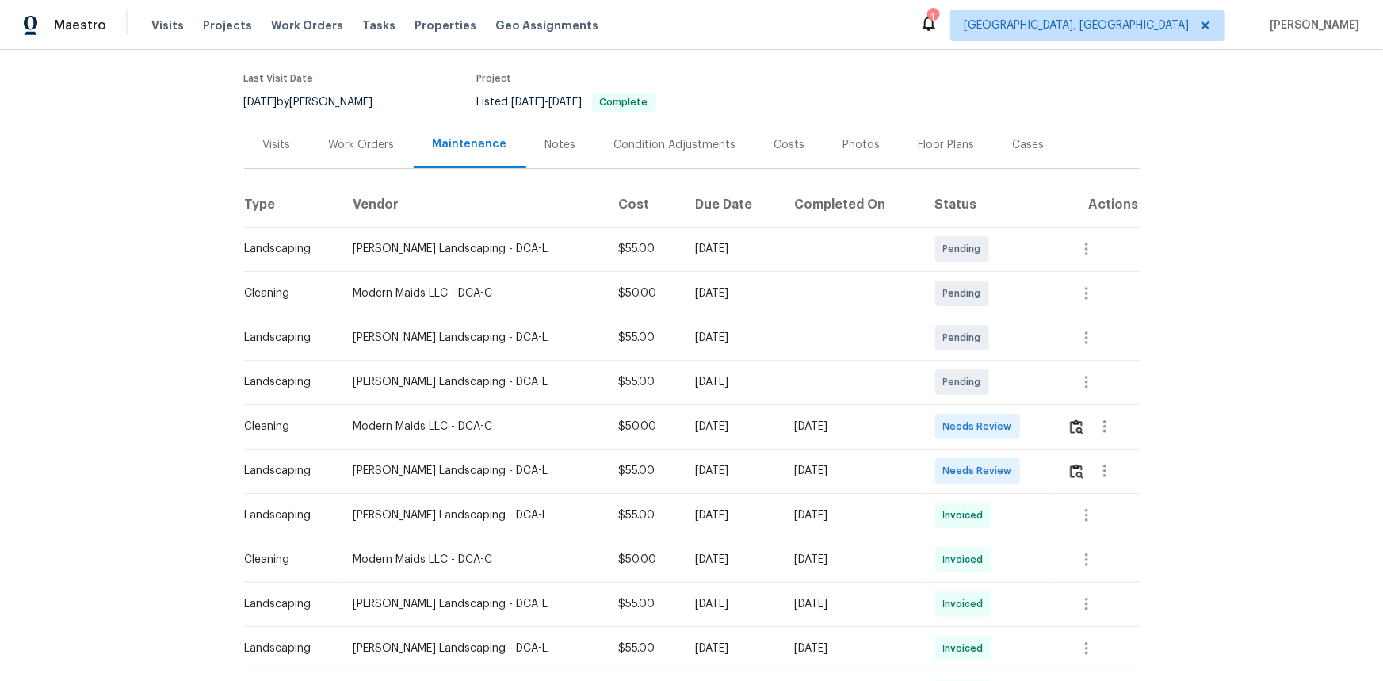
scroll to position [143, 0]
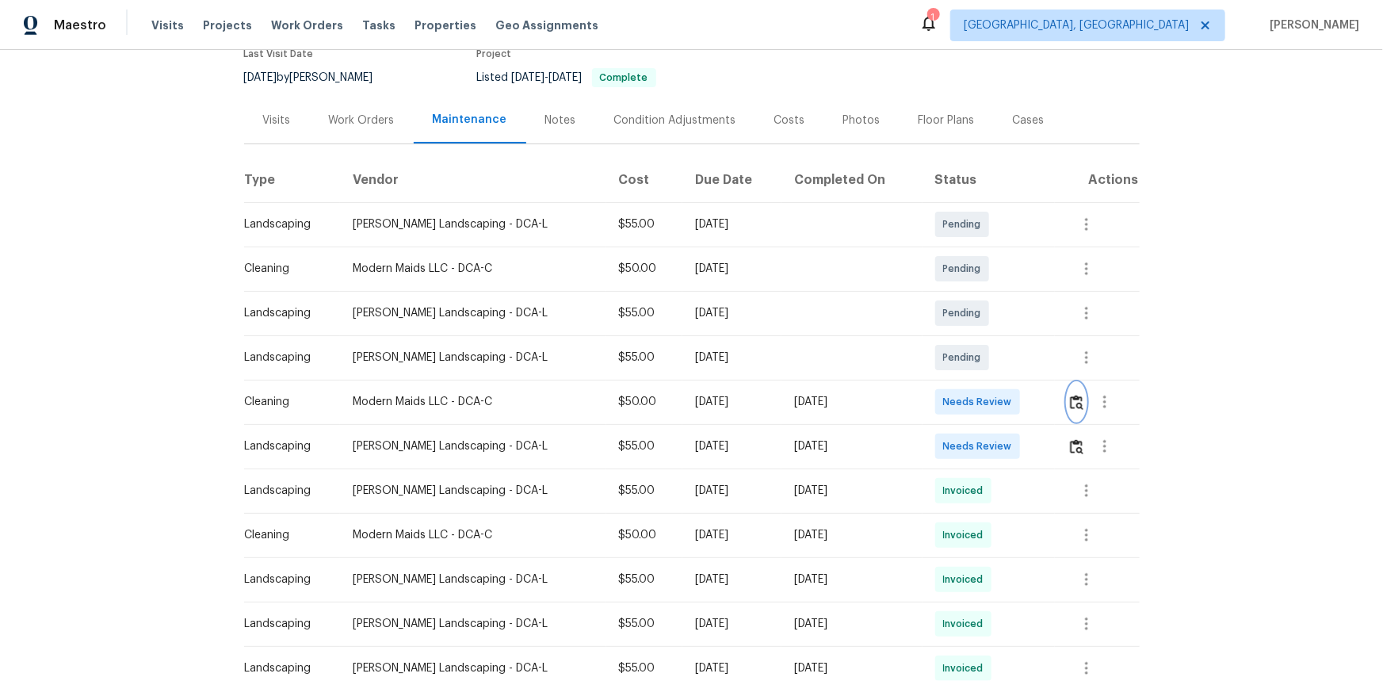
click at [983, 399] on img "button" at bounding box center [1076, 402] width 13 height 15
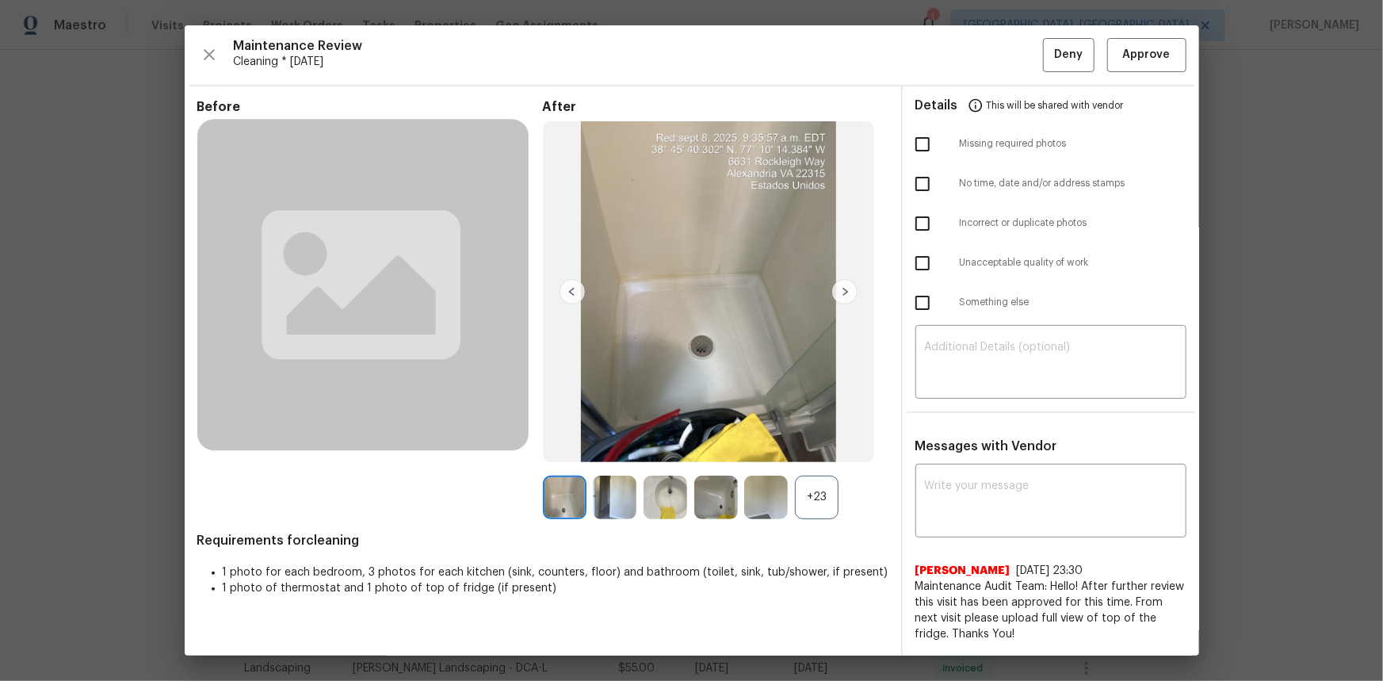
click at [805, 455] on div "+23" at bounding box center [817, 497] width 44 height 44
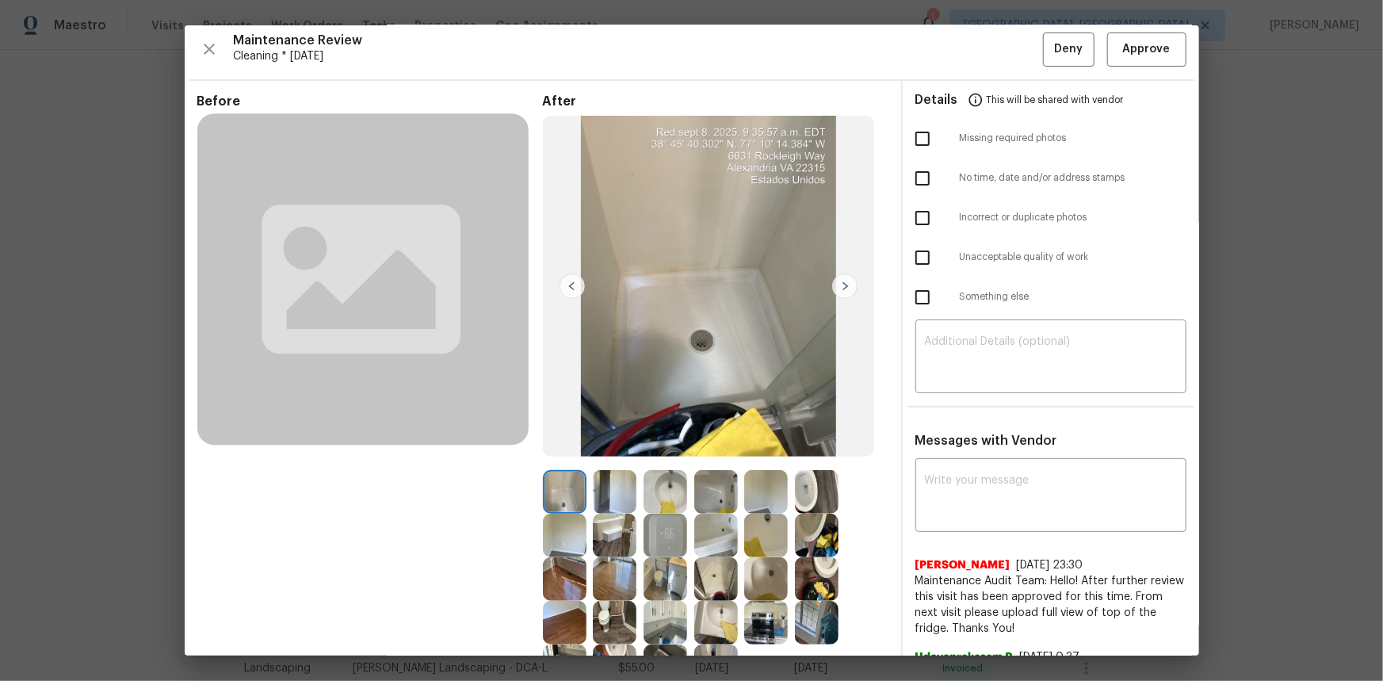
scroll to position [0, 0]
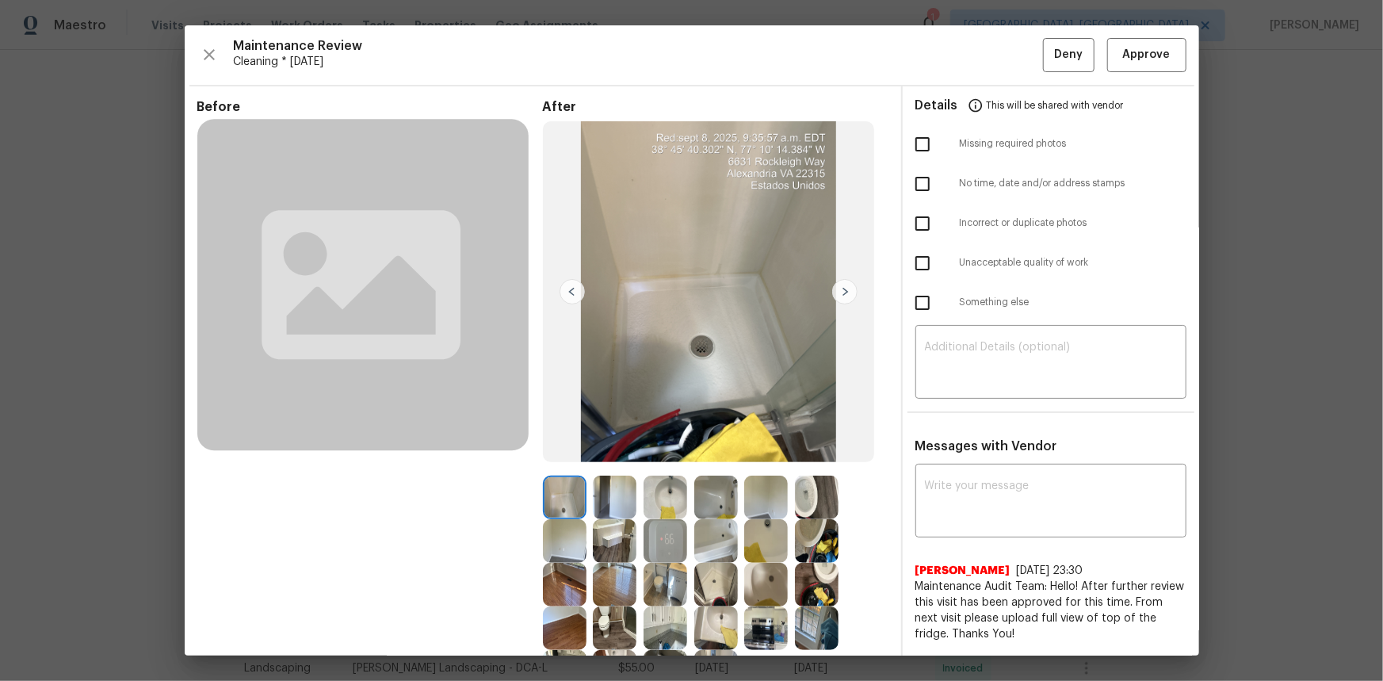
click at [653, 455] on img at bounding box center [665, 541] width 44 height 44
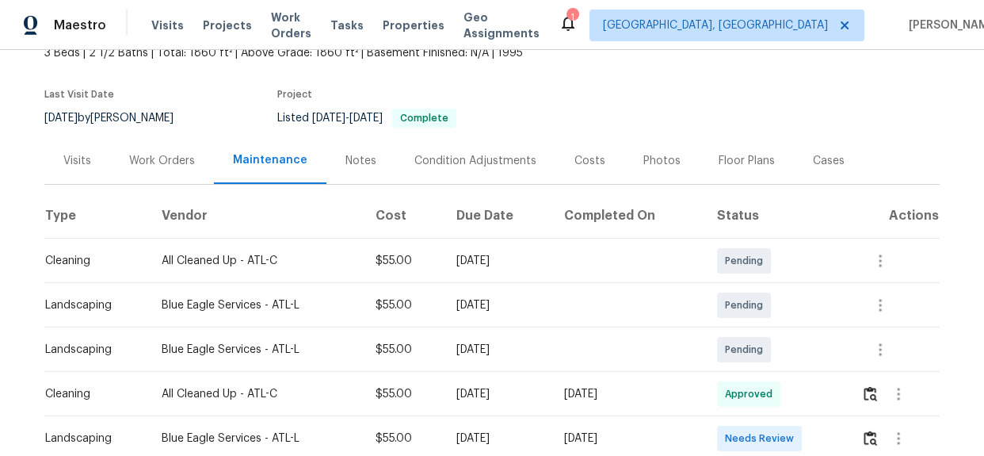
scroll to position [288, 0]
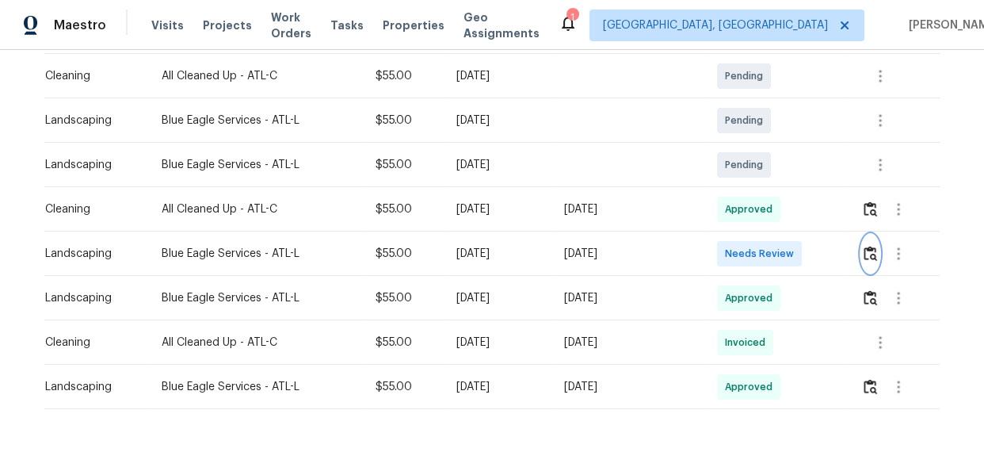
click at [864, 263] on button "button" at bounding box center [870, 254] width 18 height 38
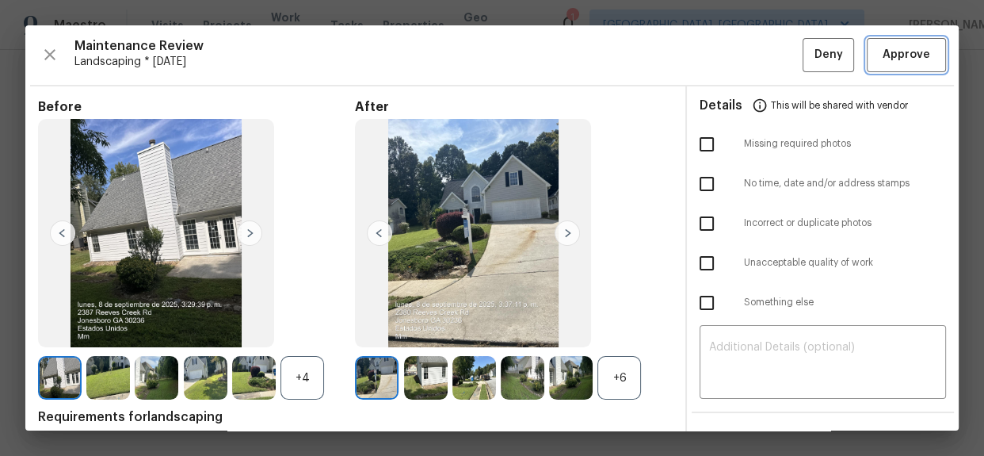
click at [883, 59] on span "Approve" at bounding box center [907, 55] width 48 height 20
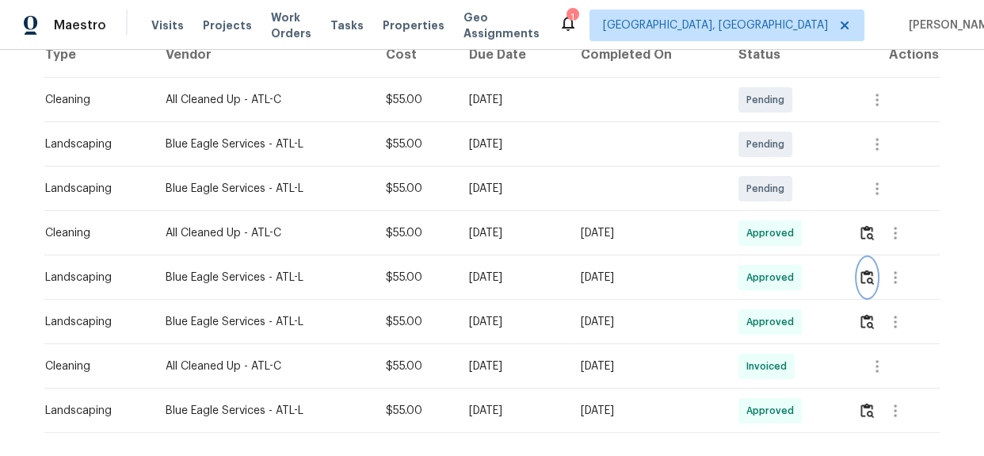
scroll to position [345, 0]
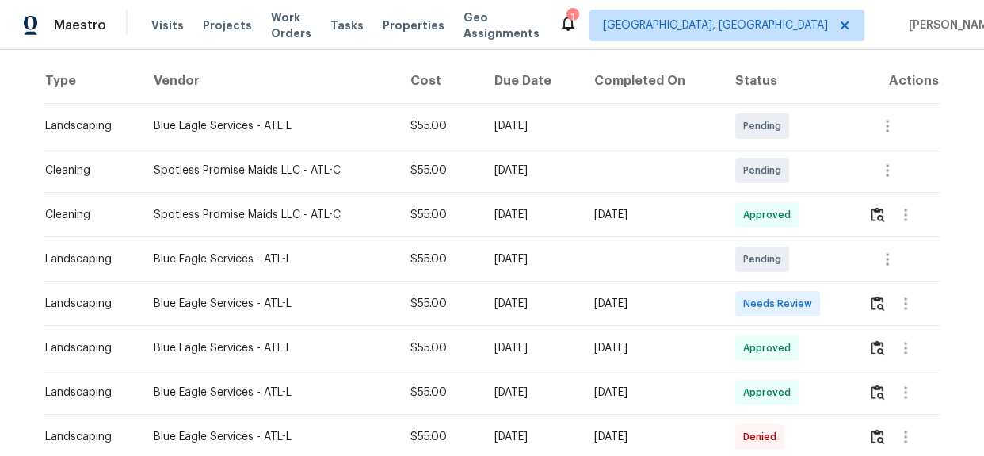
scroll to position [189, 0]
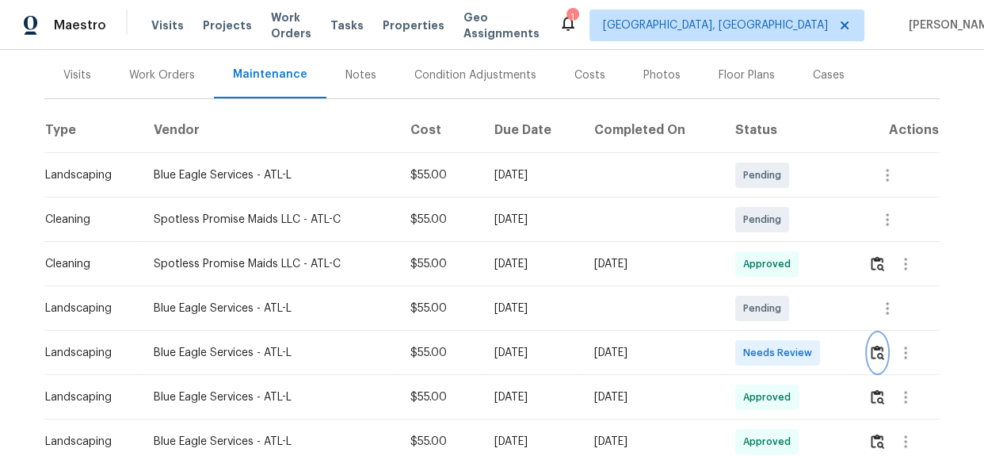
click at [871, 358] on img "button" at bounding box center [877, 352] width 13 height 15
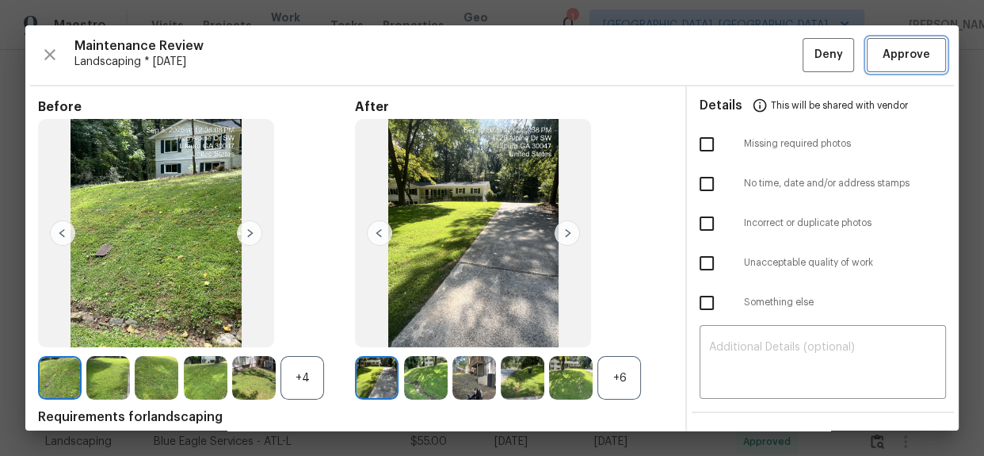
click at [883, 52] on span "Approve" at bounding box center [907, 55] width 48 height 20
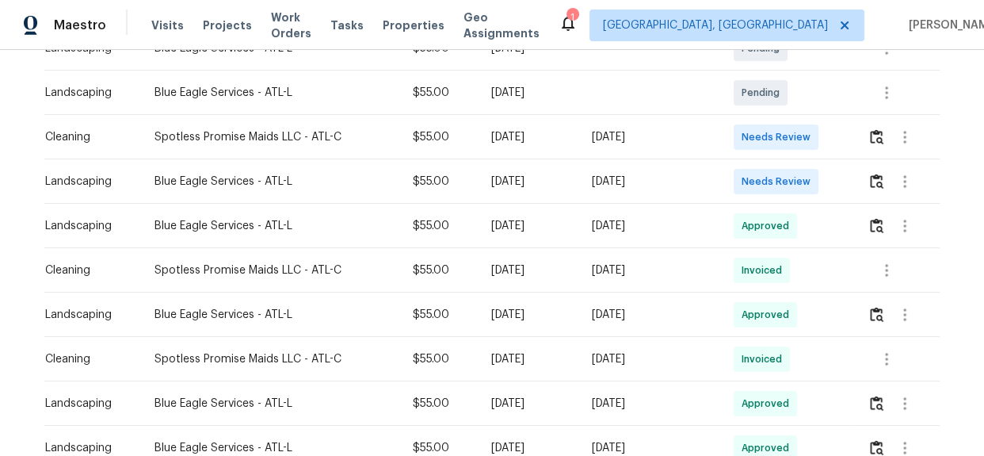
scroll to position [288, 0]
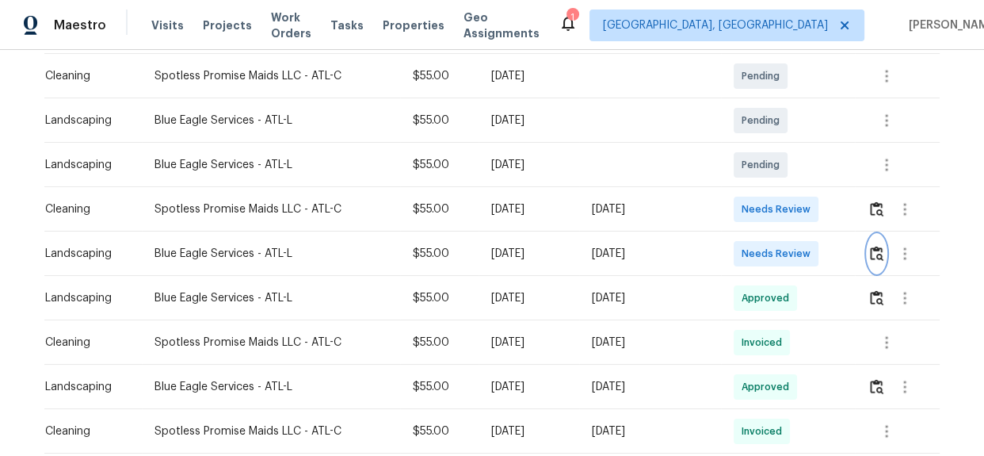
click at [872, 261] on button "button" at bounding box center [877, 254] width 18 height 38
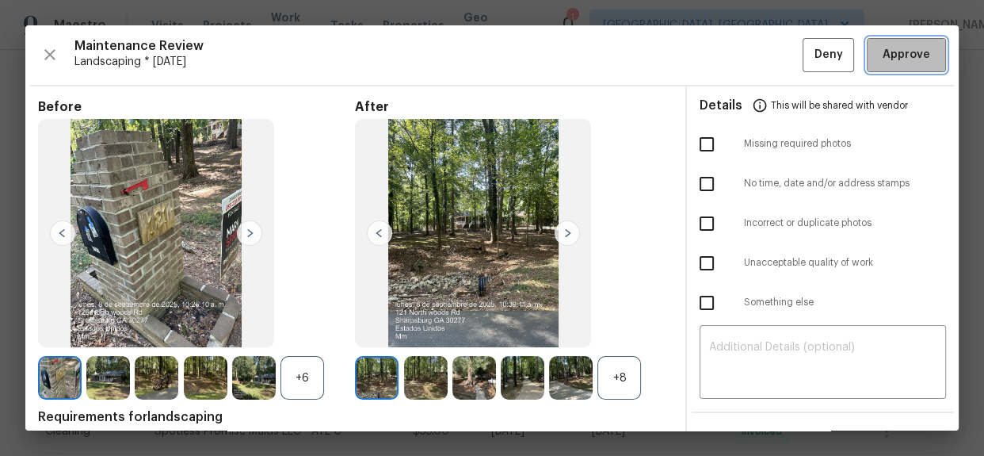
click at [885, 67] on button "Approve" at bounding box center [906, 55] width 79 height 34
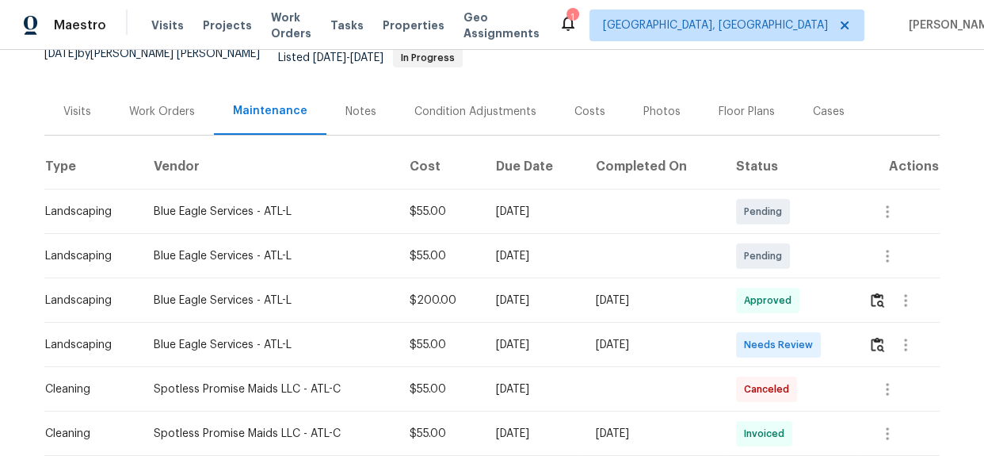
scroll to position [143, 0]
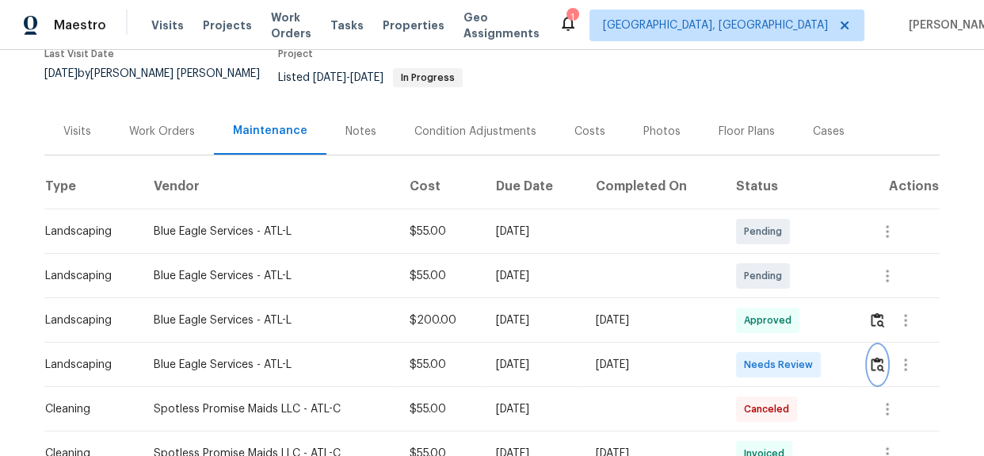
click at [872, 357] on img "button" at bounding box center [877, 364] width 13 height 15
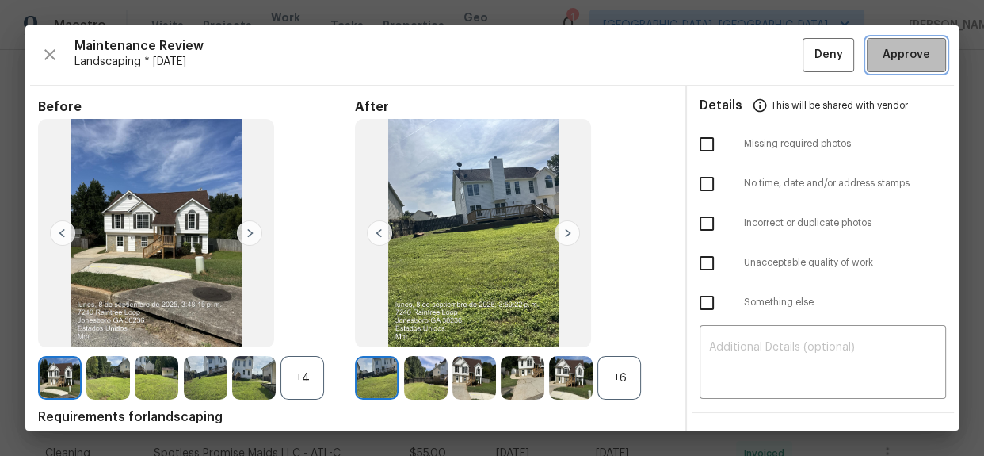
click at [912, 67] on button "Approve" at bounding box center [906, 55] width 79 height 34
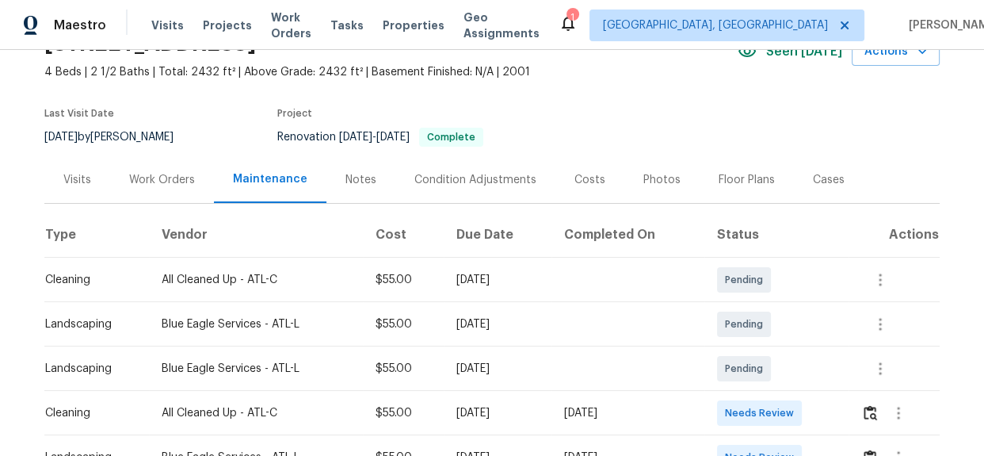
scroll to position [213, 0]
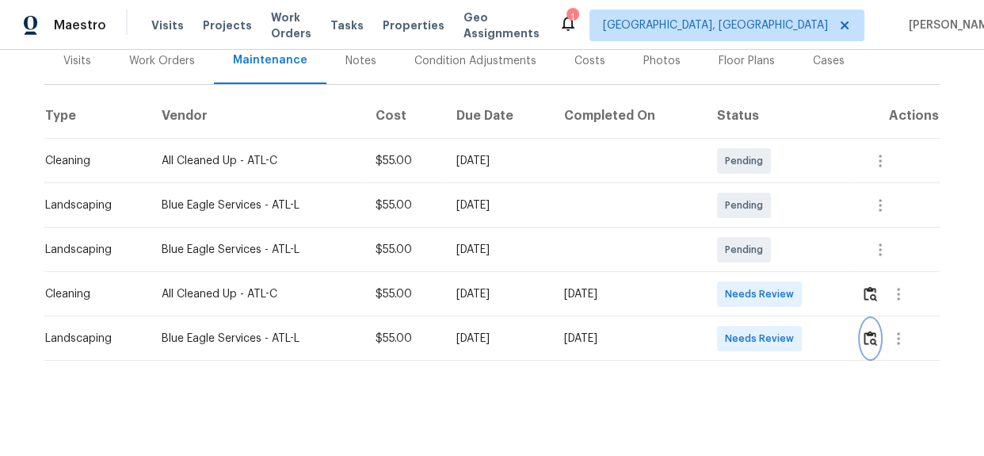
click at [867, 330] on img "button" at bounding box center [870, 337] width 13 height 15
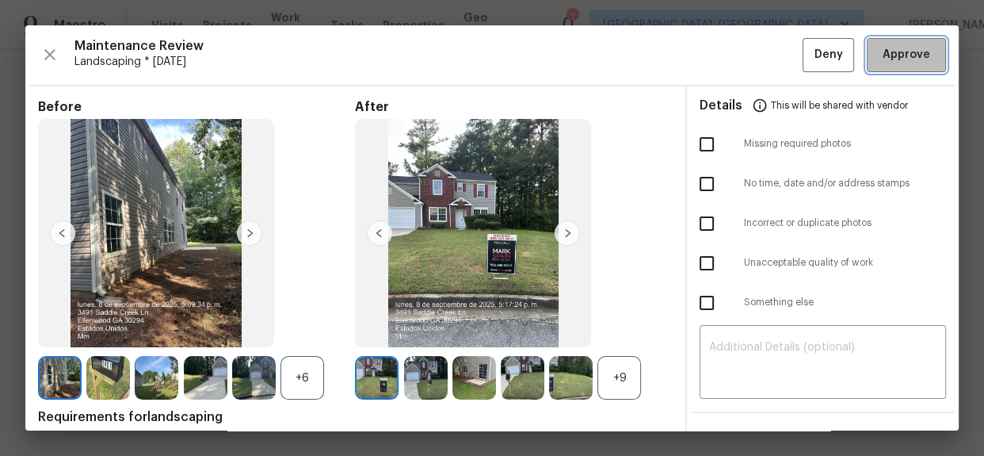
click at [888, 62] on span "Approve" at bounding box center [907, 55] width 48 height 20
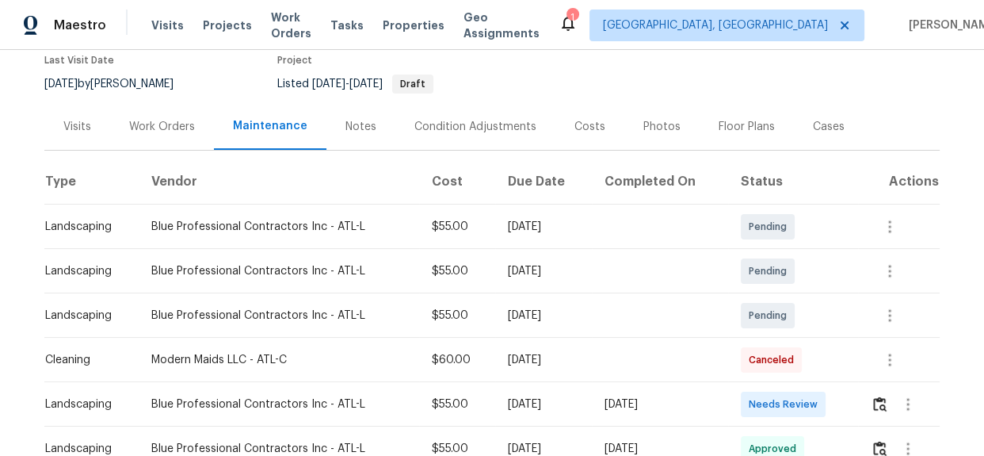
scroll to position [116, 0]
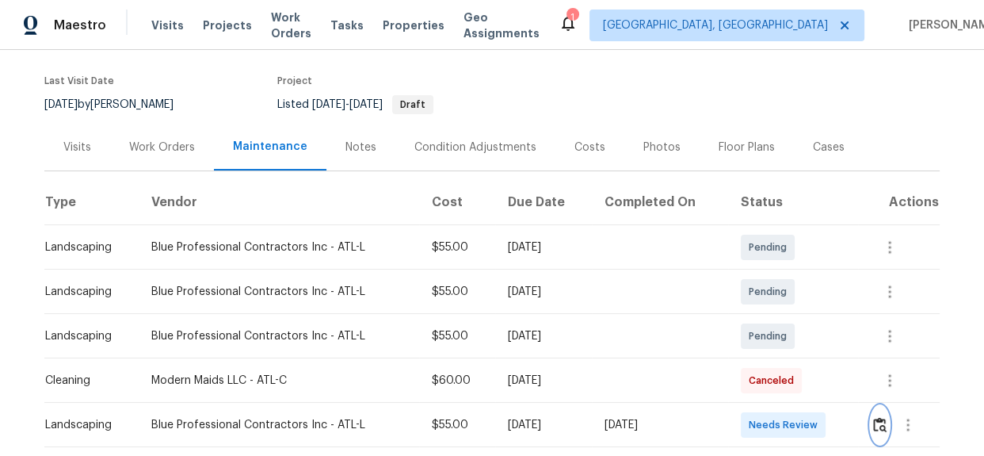
click at [875, 419] on img "button" at bounding box center [879, 424] width 13 height 15
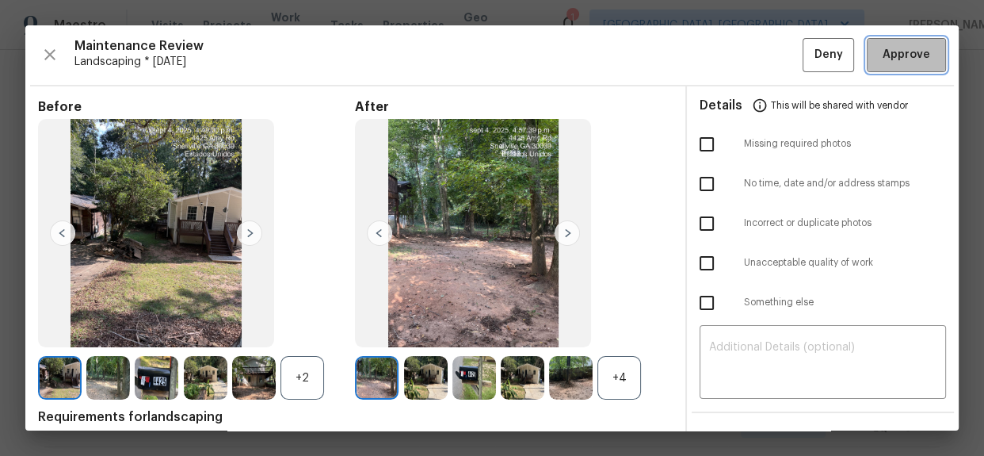
click at [893, 57] on span "Approve" at bounding box center [907, 55] width 48 height 20
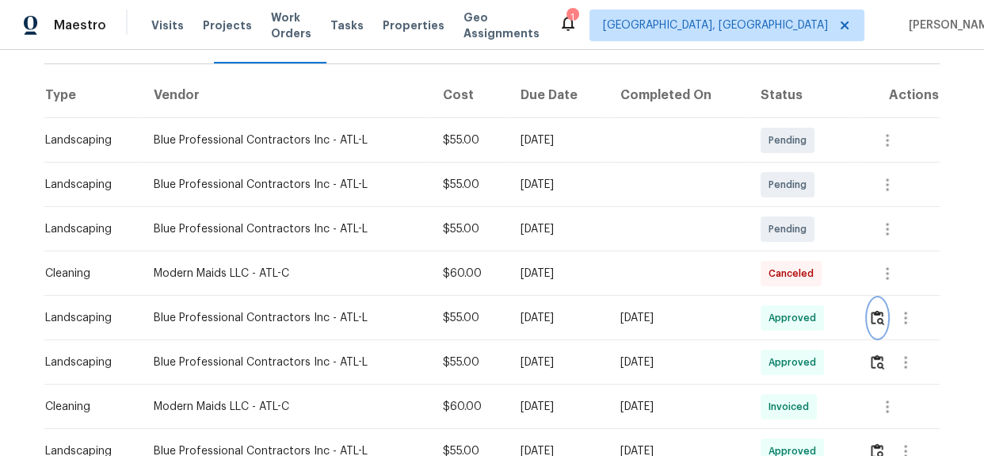
scroll to position [261, 0]
